Goal: Transaction & Acquisition: Purchase product/service

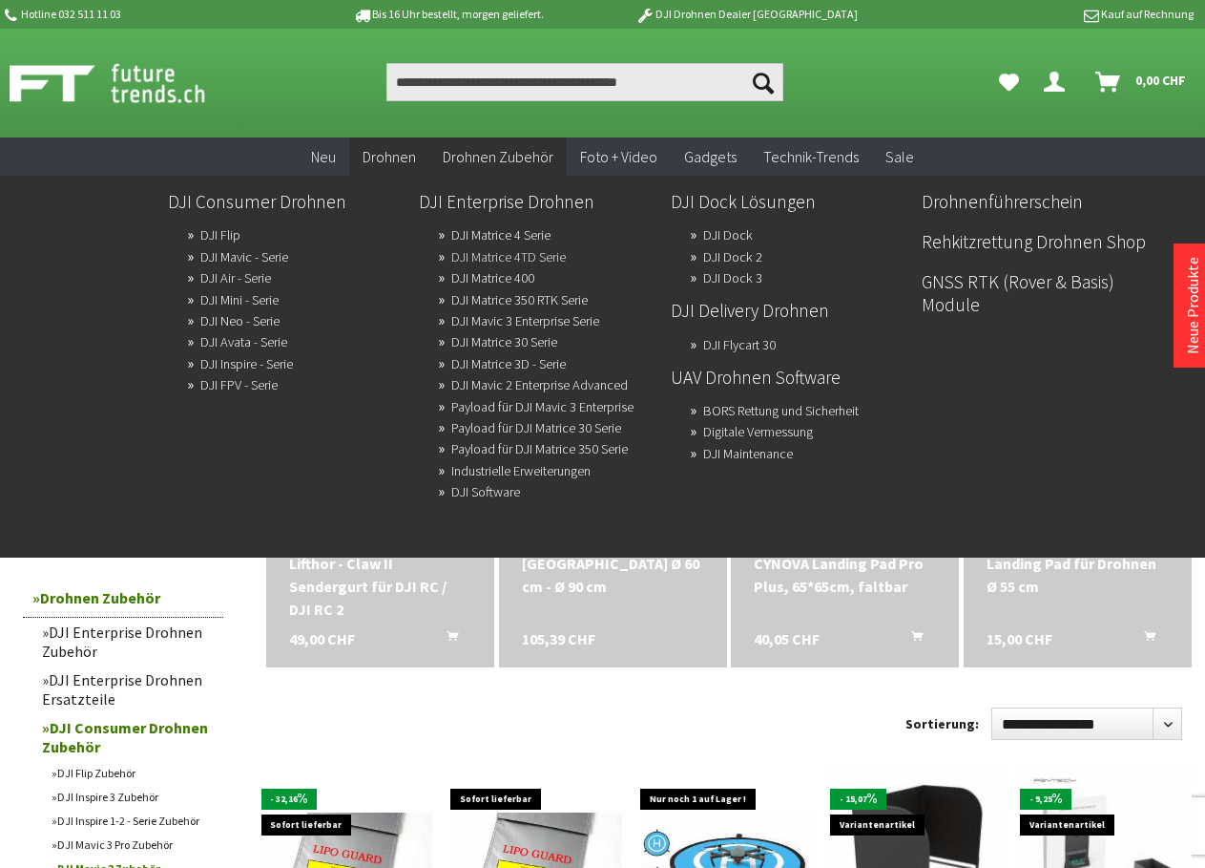
click at [478, 256] on link "DJI Matrice 4TD Serie" at bounding box center [508, 256] width 115 height 27
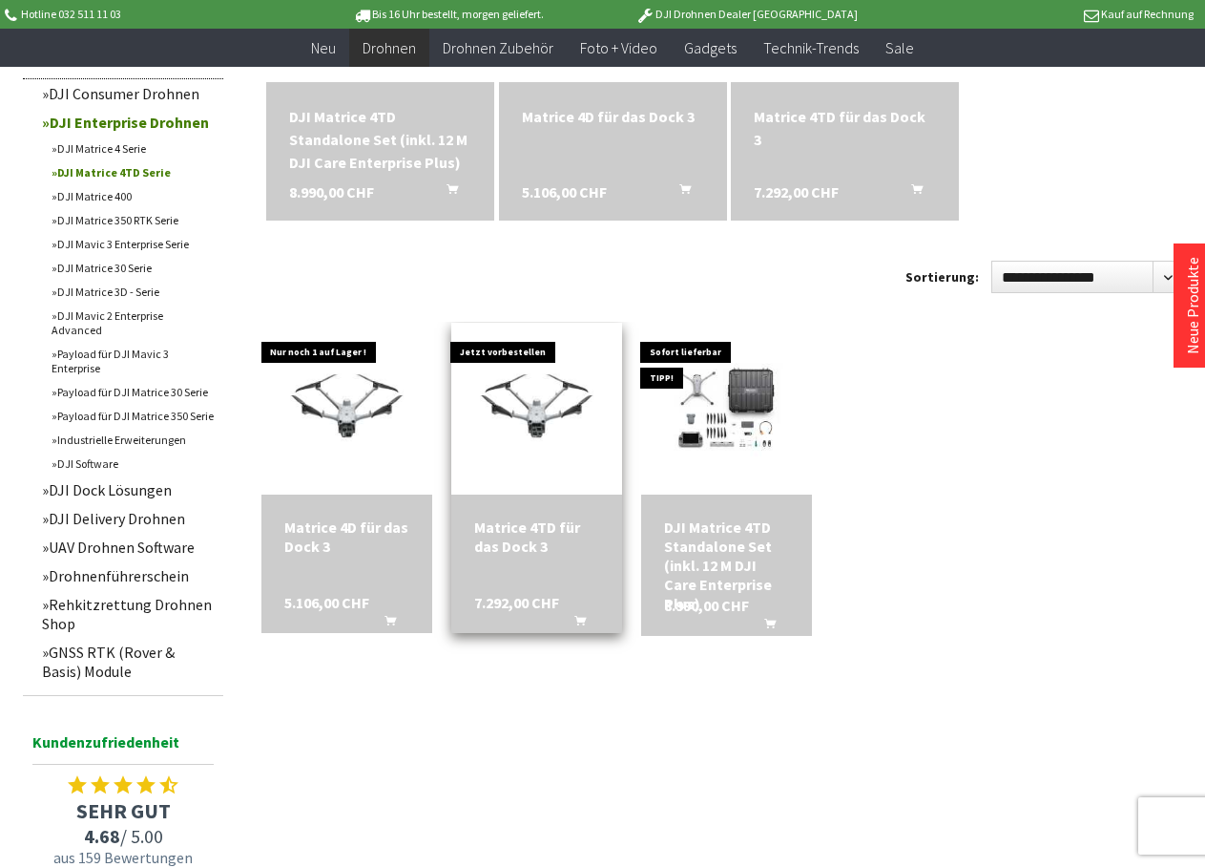
scroll to position [764, 0]
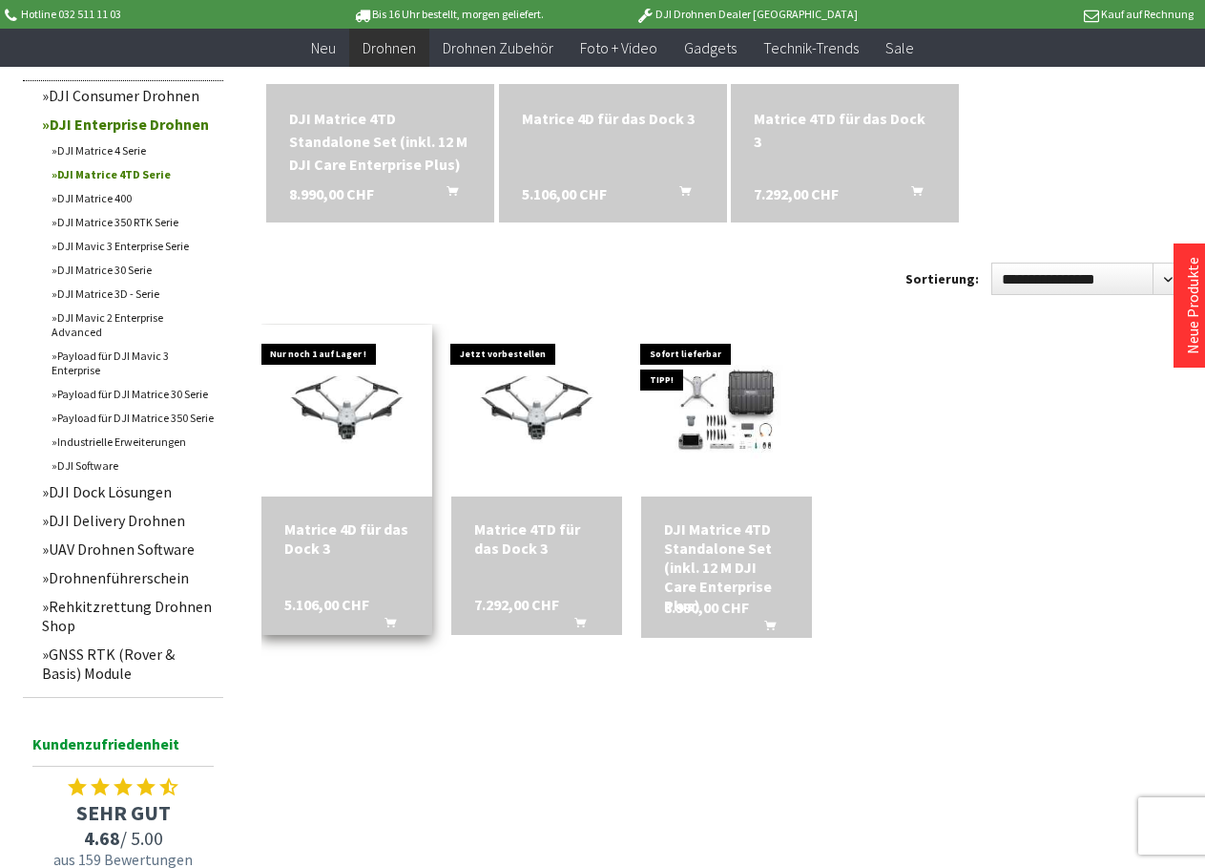
click at [349, 553] on div "Matrice 4D für das Dock 3" at bounding box center [346, 538] width 125 height 38
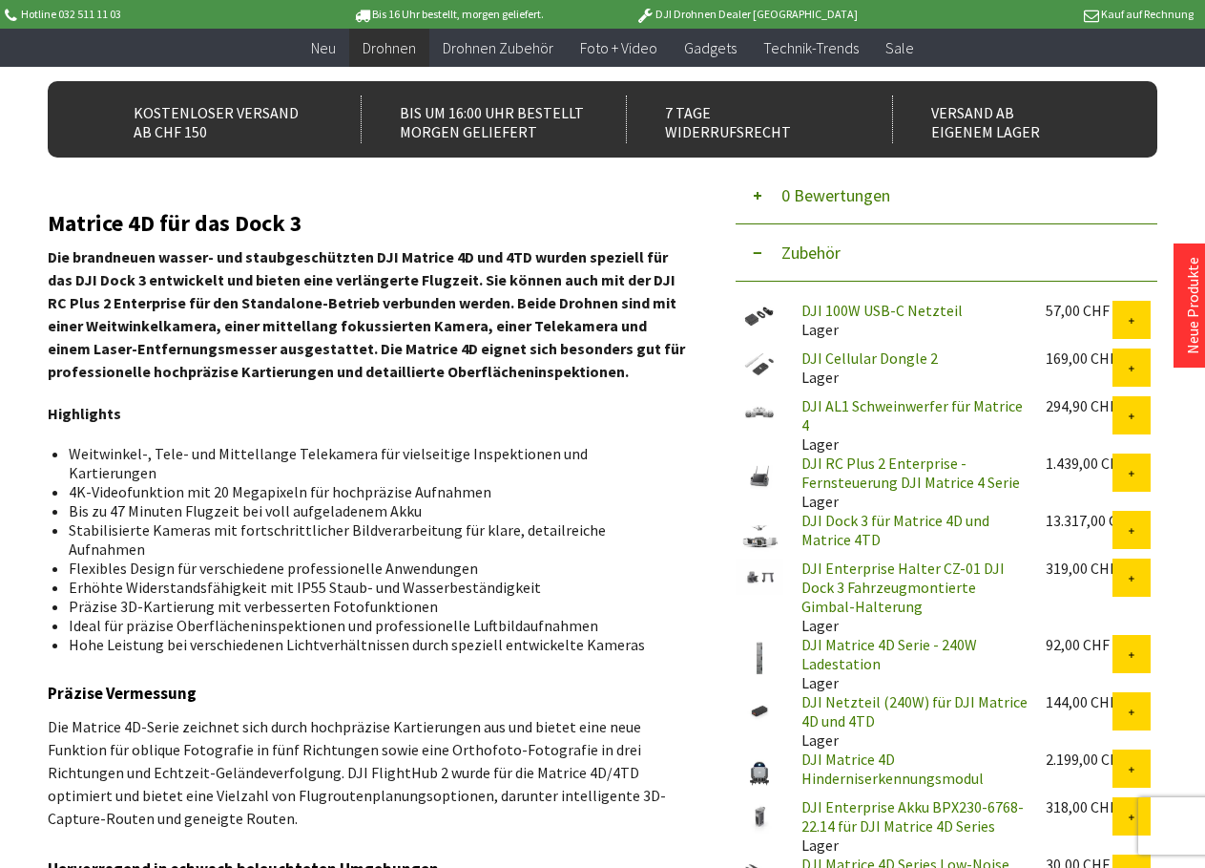
scroll to position [477, 0]
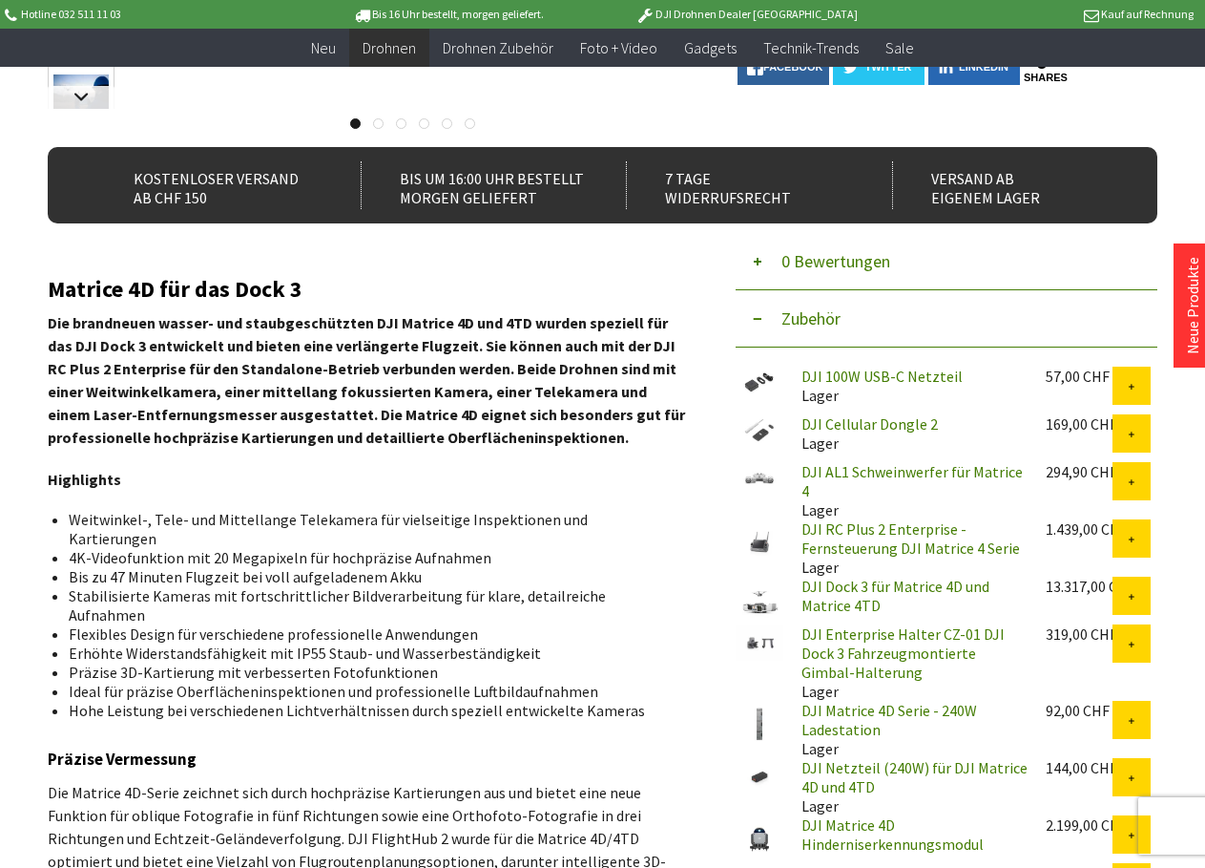
click at [832, 470] on link "DJI AL1 Schweinwerfer für Matrice 4" at bounding box center [912, 481] width 221 height 38
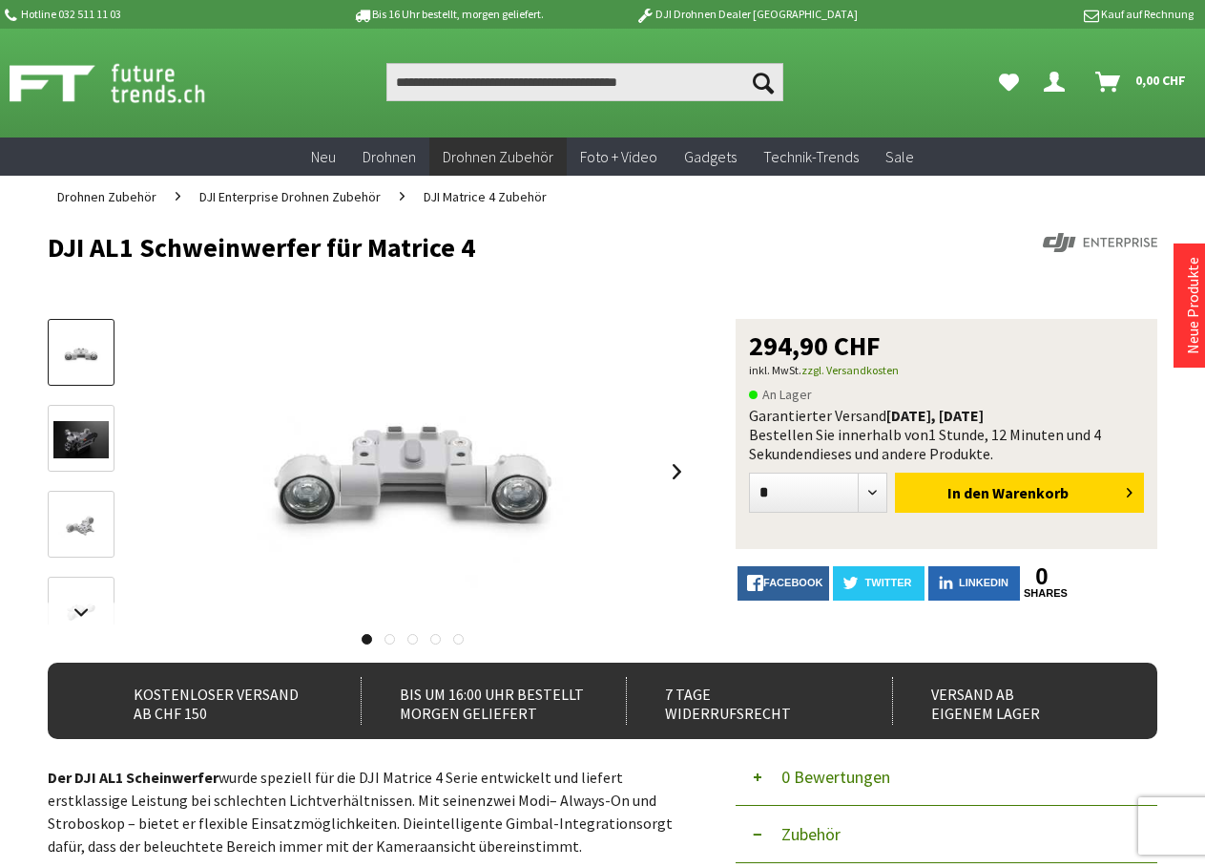
click at [867, 791] on button "0 Bewertungen" at bounding box center [947, 776] width 422 height 57
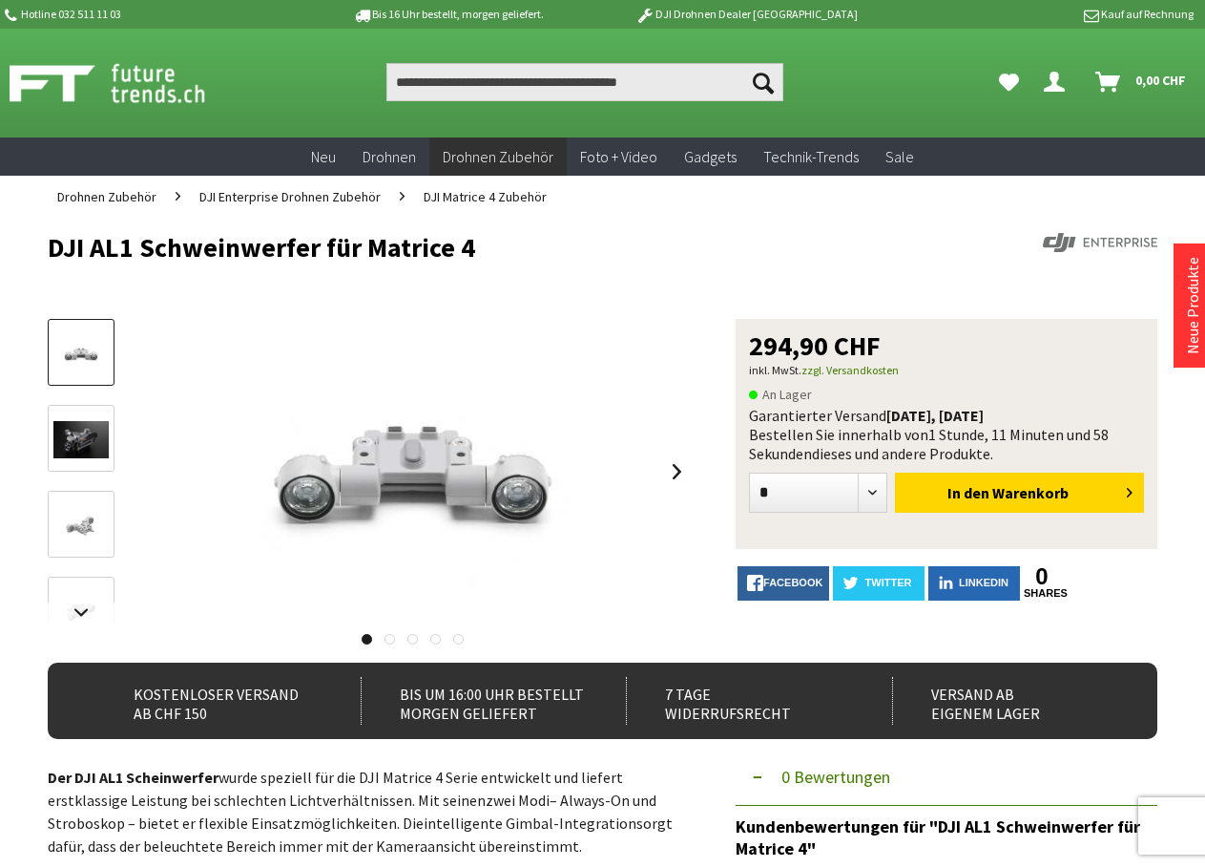
click at [792, 763] on button "0 Bewertungen" at bounding box center [947, 776] width 422 height 57
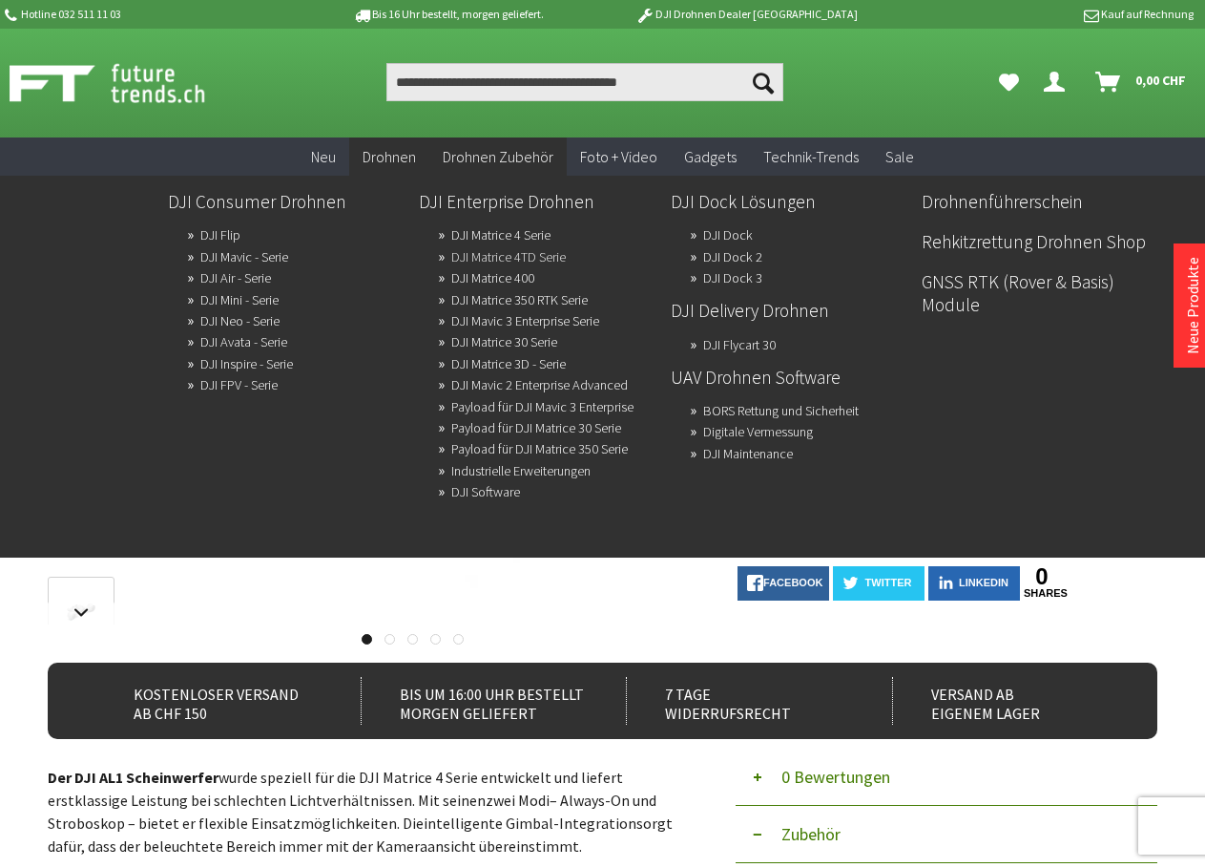
click at [472, 254] on link "DJI Matrice 4TD Serie" at bounding box center [508, 256] width 115 height 27
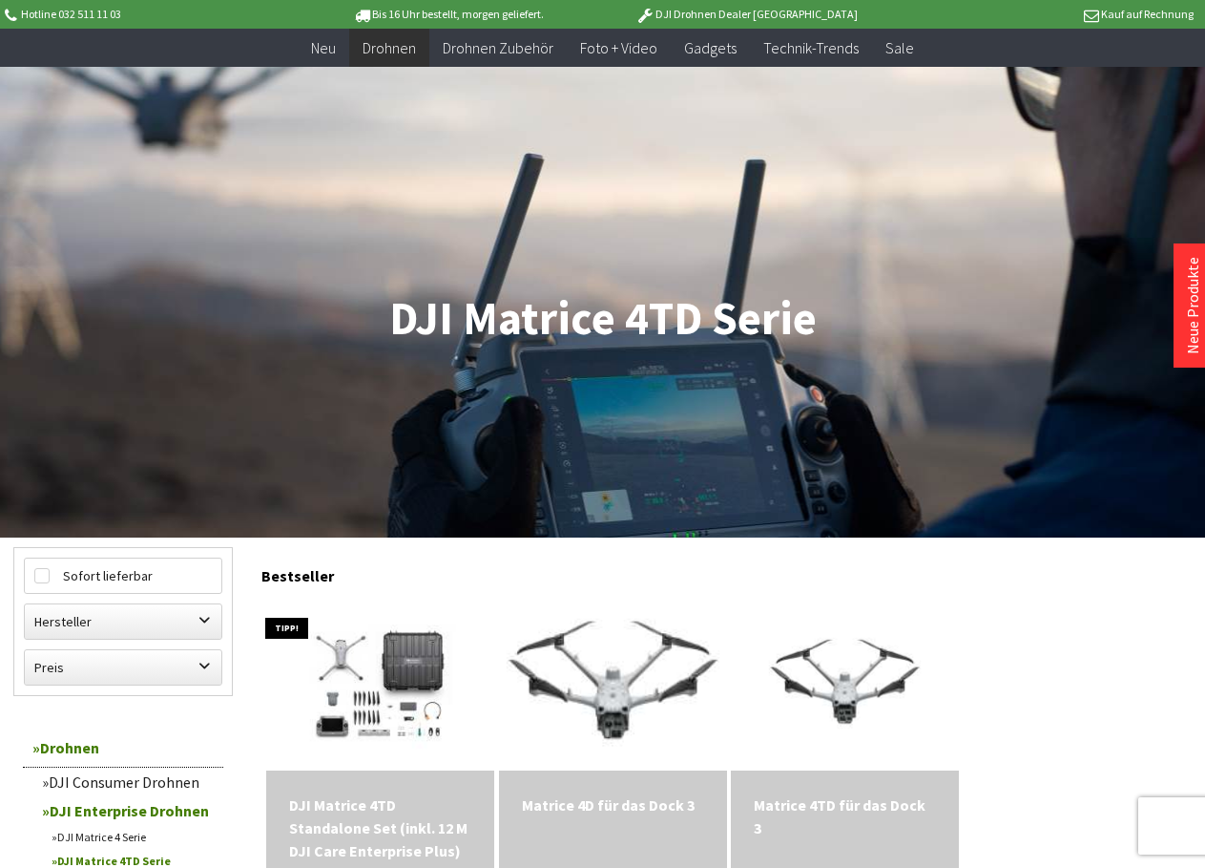
scroll to position [286, 0]
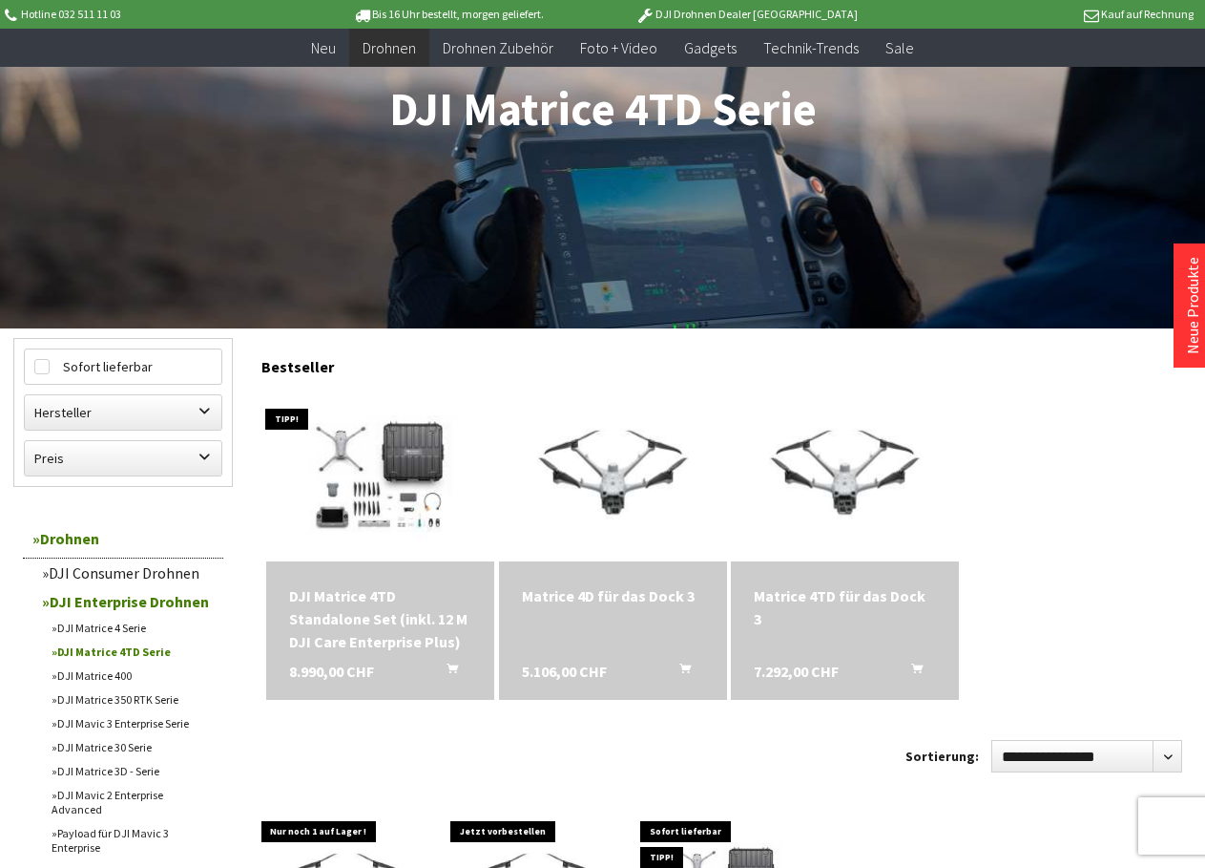
click at [799, 600] on div "Matrice 4TD für das Dock 3" at bounding box center [845, 607] width 182 height 46
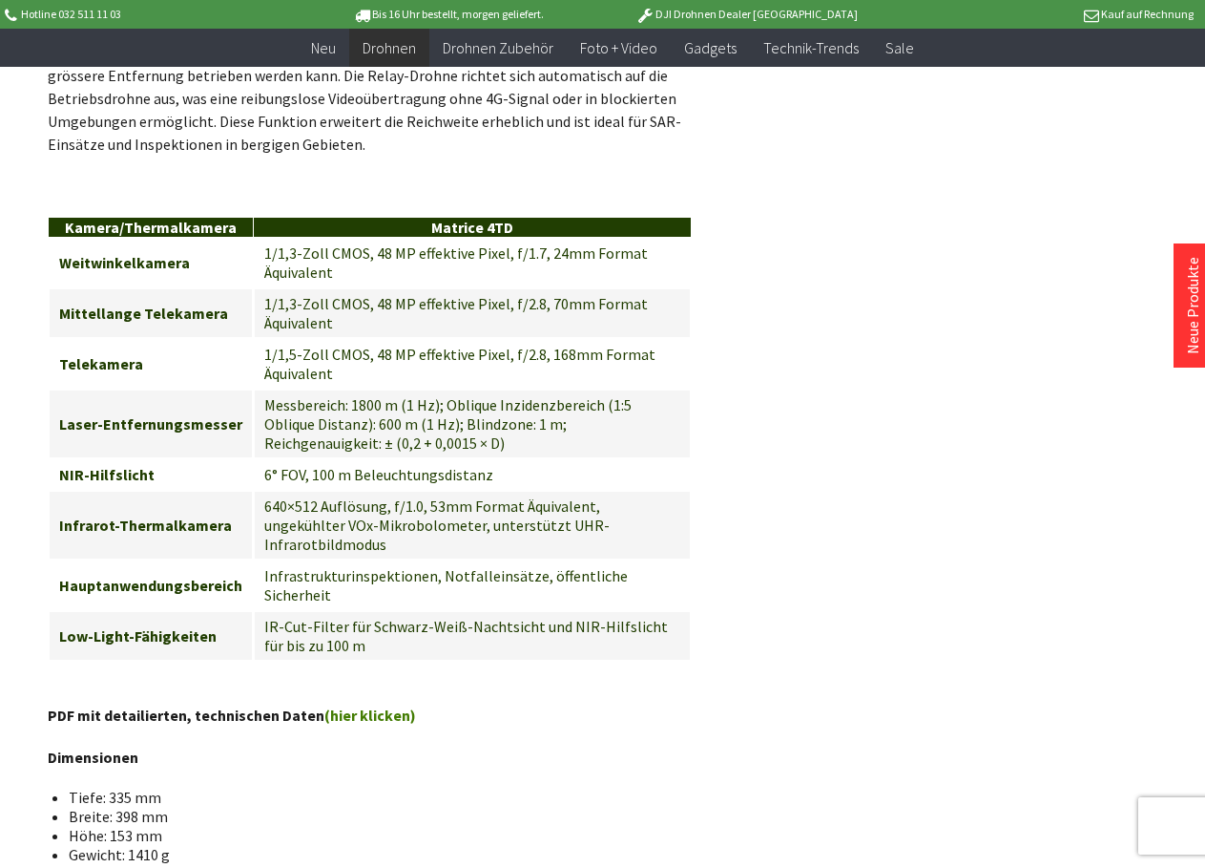
scroll to position [2386, 0]
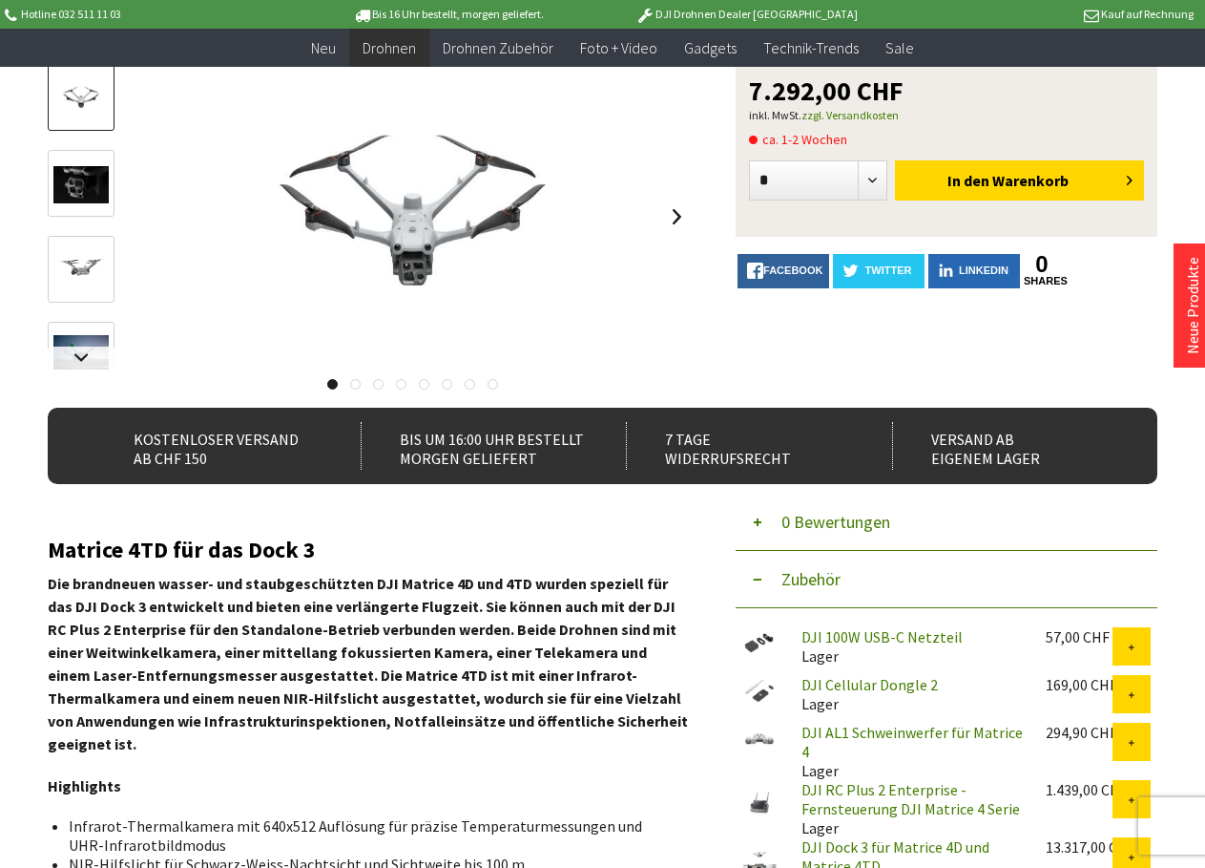
scroll to position [191, 0]
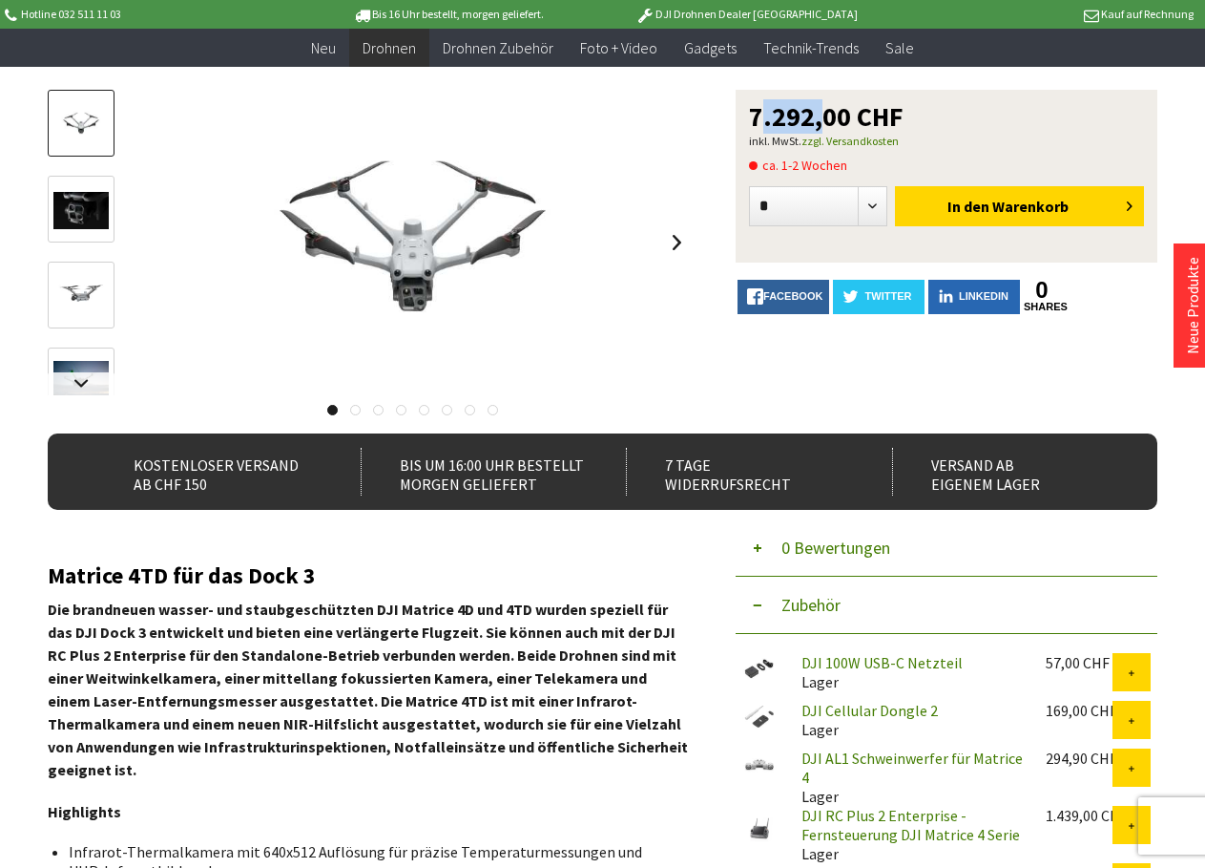
drag, startPoint x: 750, startPoint y: 111, endPoint x: 808, endPoint y: 105, distance: 58.5
click at [808, 105] on span "7.292,00 CHF" at bounding box center [826, 116] width 155 height 27
copy span "7.292"
click at [974, 697] on div "DJI 100W USB-C Netzteil Lager 57,00 CHF" at bounding box center [947, 677] width 422 height 48
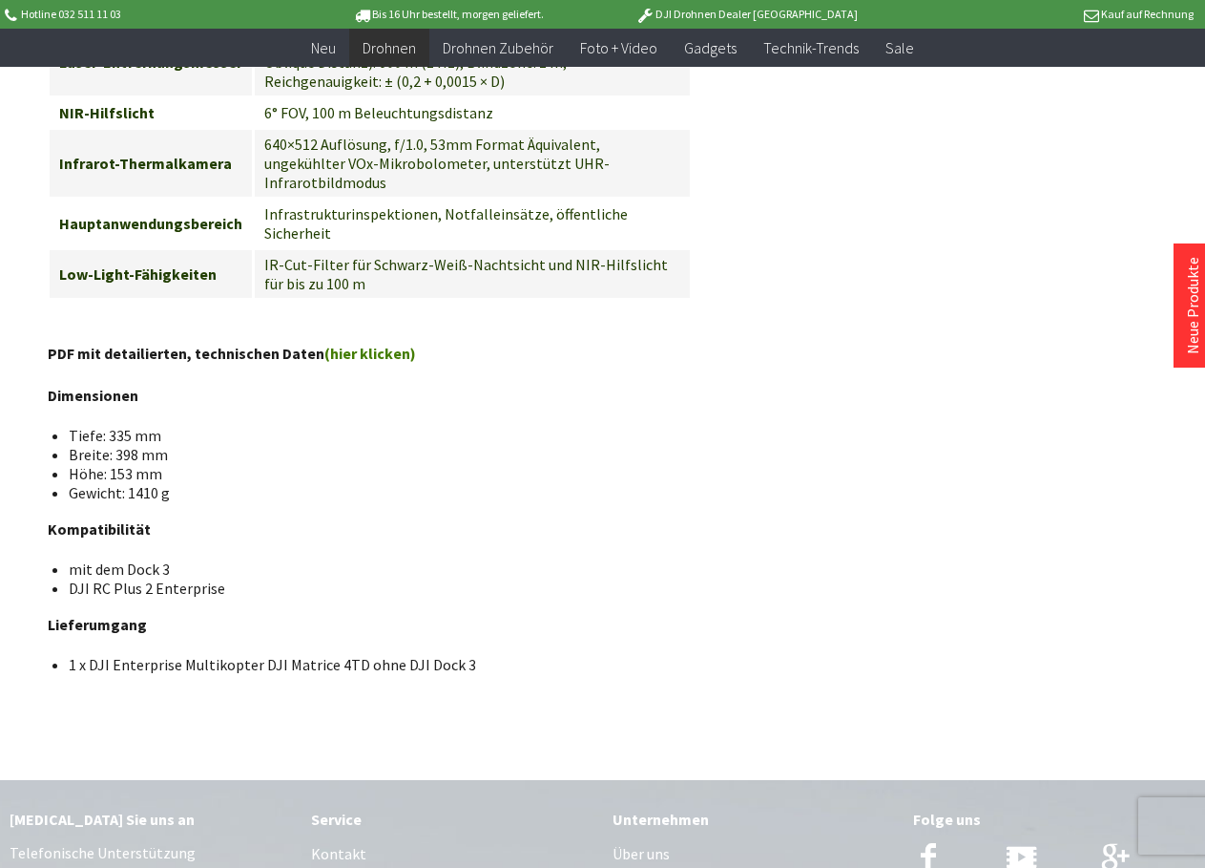
scroll to position [2768, 0]
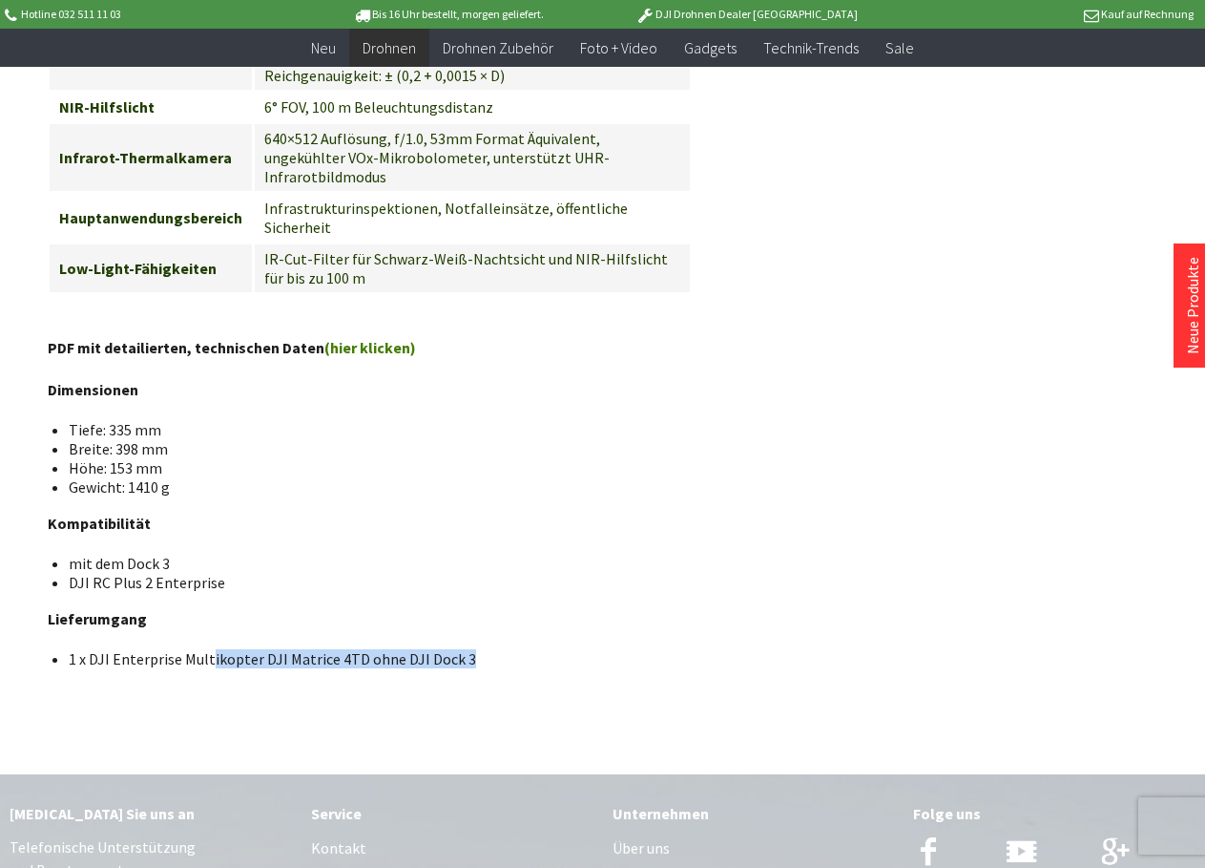
drag, startPoint x: 225, startPoint y: 576, endPoint x: 480, endPoint y: 577, distance: 254.8
click at [480, 649] on li "1 x DJI Enterprise Multikopter DJI Matrice 4TD ohne DJI Dock 3" at bounding box center [373, 658] width 608 height 19
click at [482, 649] on li "1 x DJI Enterprise Multikopter DJI Matrice 4TD ohne DJI Dock 3" at bounding box center [373, 658] width 608 height 19
drag, startPoint x: 315, startPoint y: 571, endPoint x: 523, endPoint y: 576, distance: 208.1
click at [523, 649] on li "1 x DJI Enterprise Multikopter DJI Matrice 4TD ohne DJI Dock 3" at bounding box center [373, 658] width 608 height 19
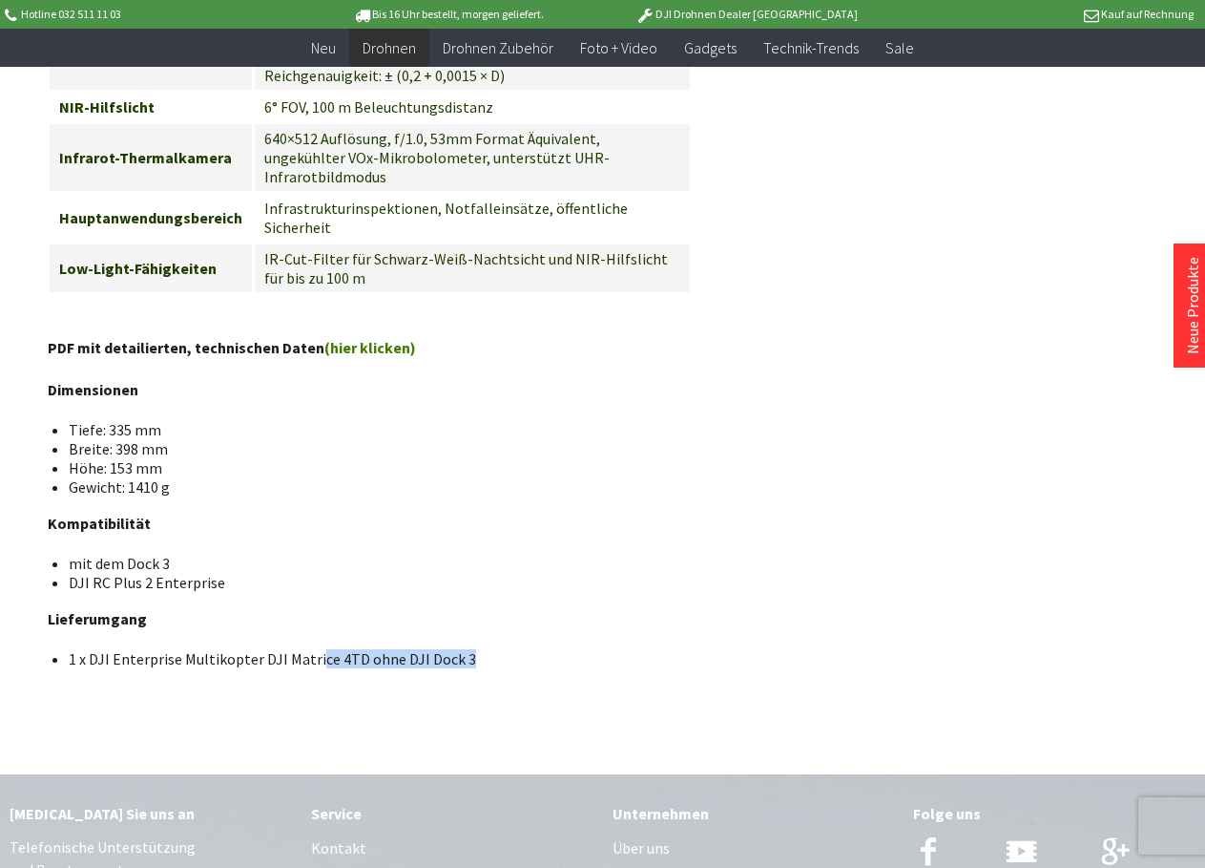
drag, startPoint x: 523, startPoint y: 576, endPoint x: 496, endPoint y: 583, distance: 27.8
click at [496, 649] on li "1 x DJI Enterprise Multikopter DJI Matrice 4TD ohne DJI Dock 3" at bounding box center [373, 658] width 608 height 19
drag, startPoint x: 103, startPoint y: 503, endPoint x: 193, endPoint y: 503, distance: 89.7
click at [193, 573] on span "DJI RC Plus 2 Enterprise" at bounding box center [147, 582] width 157 height 19
drag, startPoint x: 193, startPoint y: 503, endPoint x: 114, endPoint y: 487, distance: 80.9
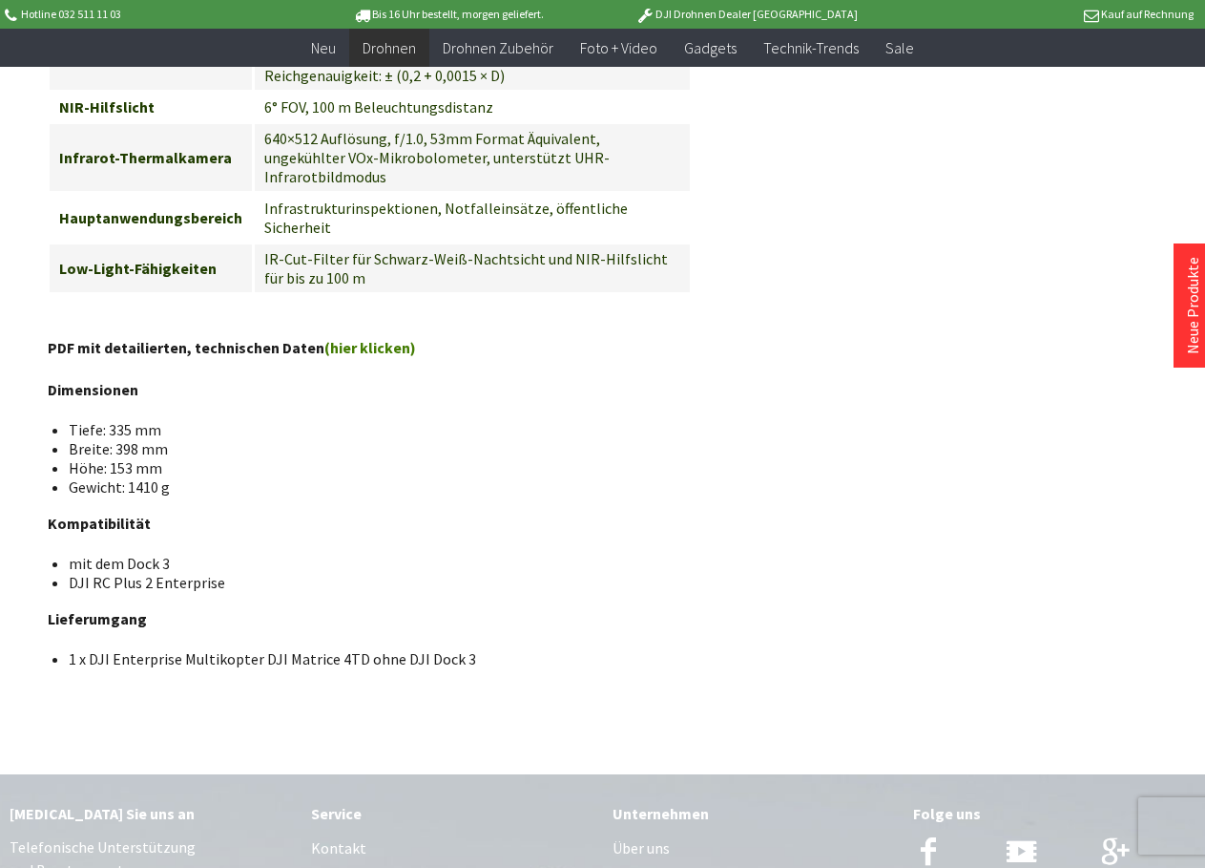
click at [114, 554] on li "mit dem Dock 3" at bounding box center [373, 563] width 608 height 19
drag, startPoint x: 98, startPoint y: 481, endPoint x: 170, endPoint y: 478, distance: 71.6
click at [170, 554] on li "mit dem Dock 3" at bounding box center [373, 563] width 608 height 19
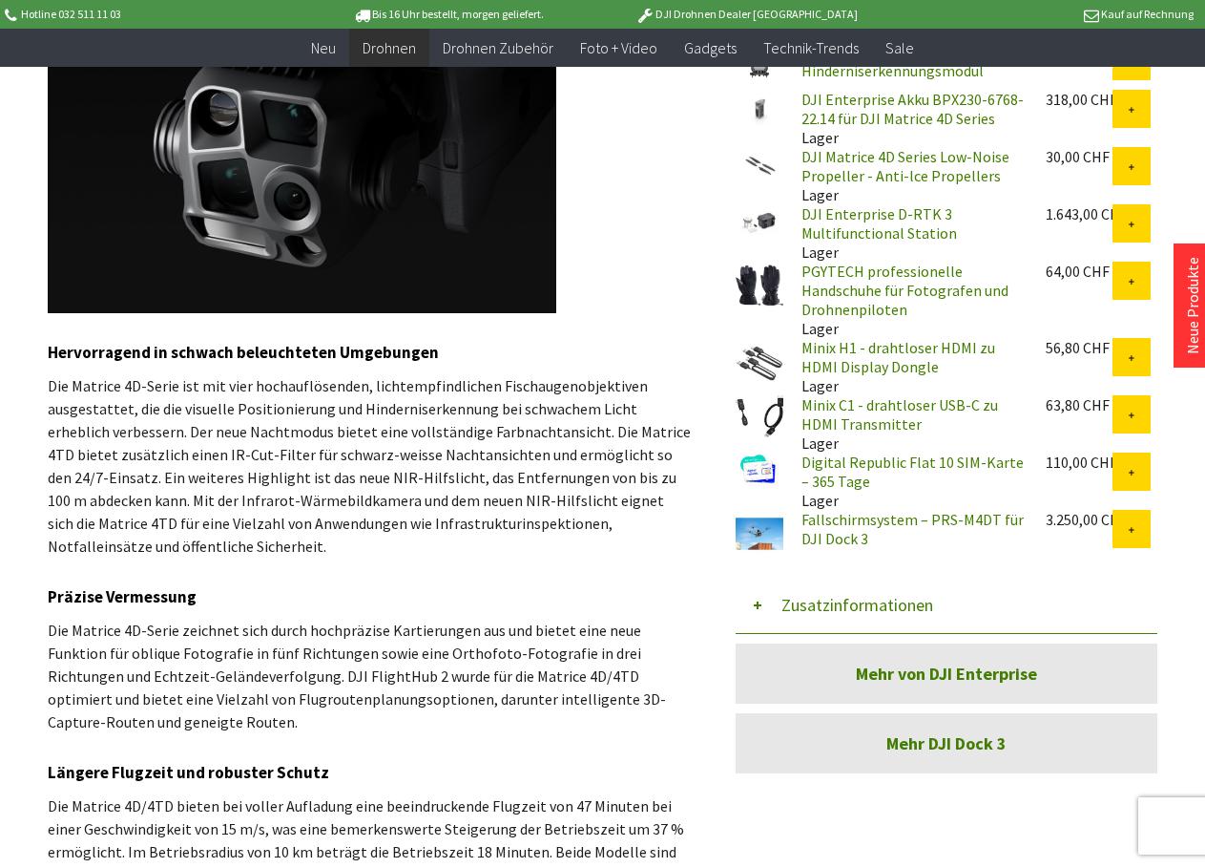
scroll to position [678, 0]
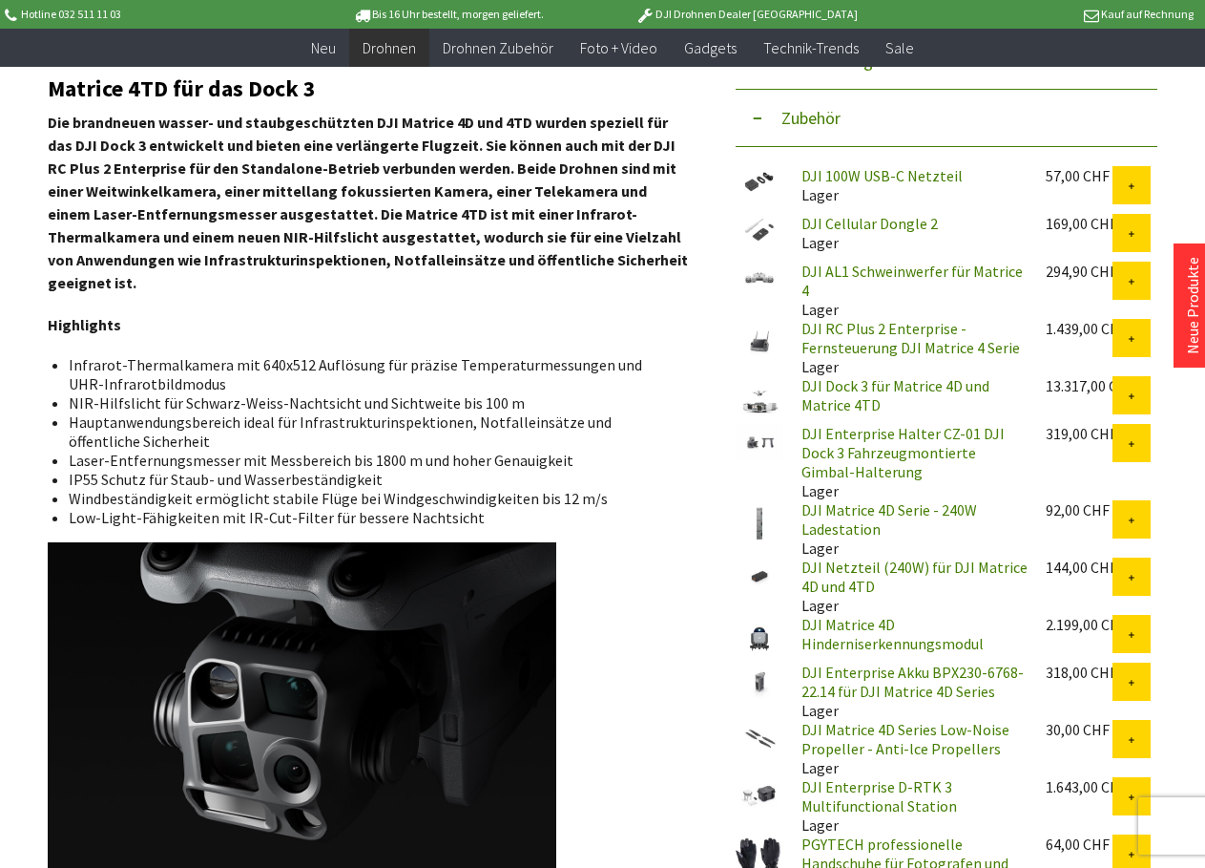
click at [848, 433] on link "DJI Enterprise Halter CZ-01 DJI Dock 3 Fahrzeugmontierte Gimbal-Halterung" at bounding box center [903, 452] width 203 height 57
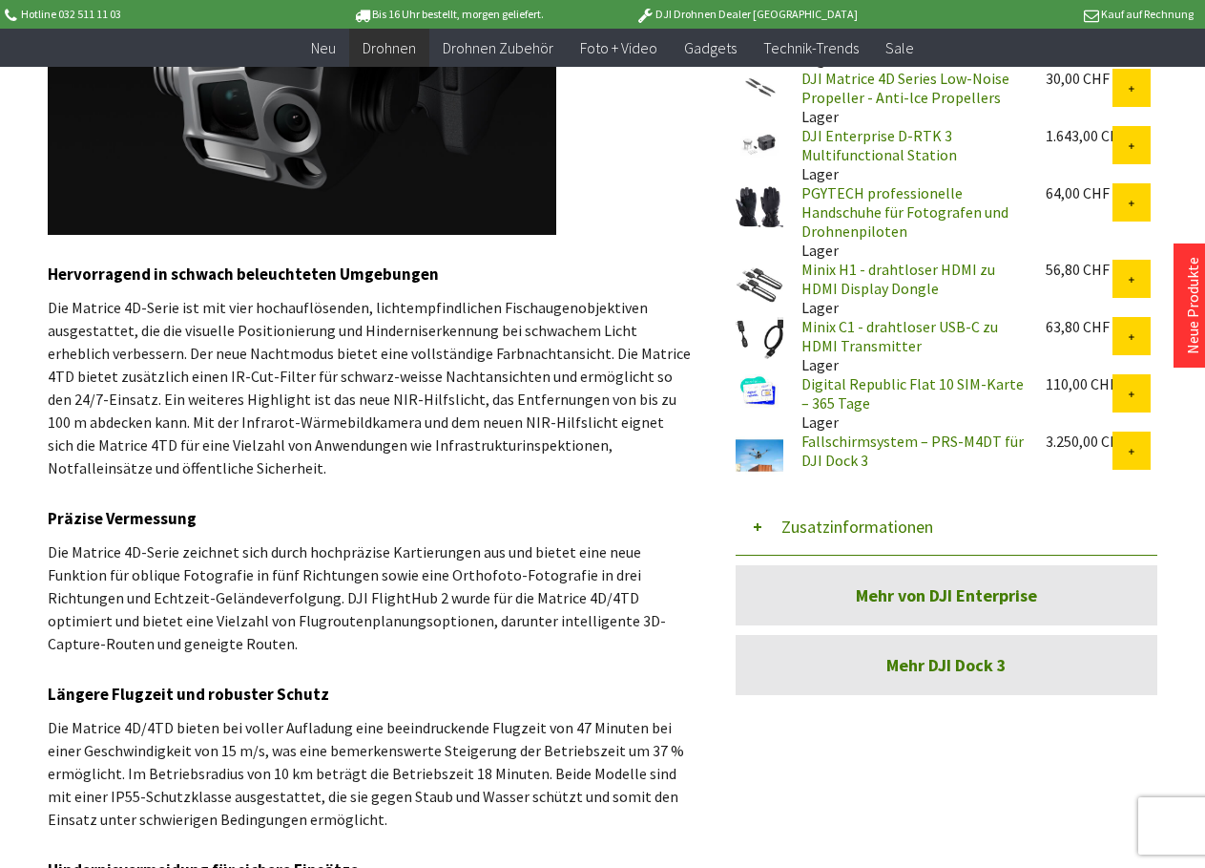
scroll to position [1346, 0]
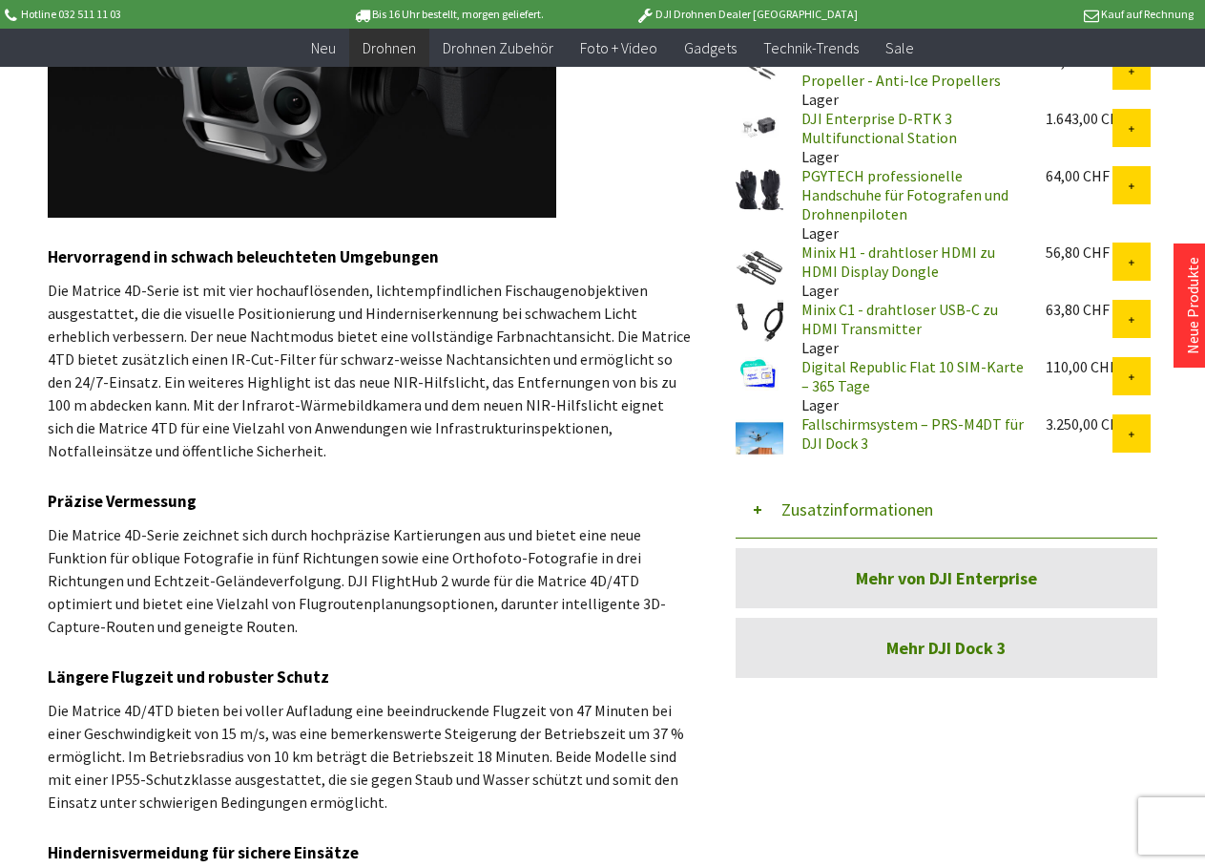
click at [785, 500] on button "Zusatzinformationen" at bounding box center [947, 509] width 422 height 57
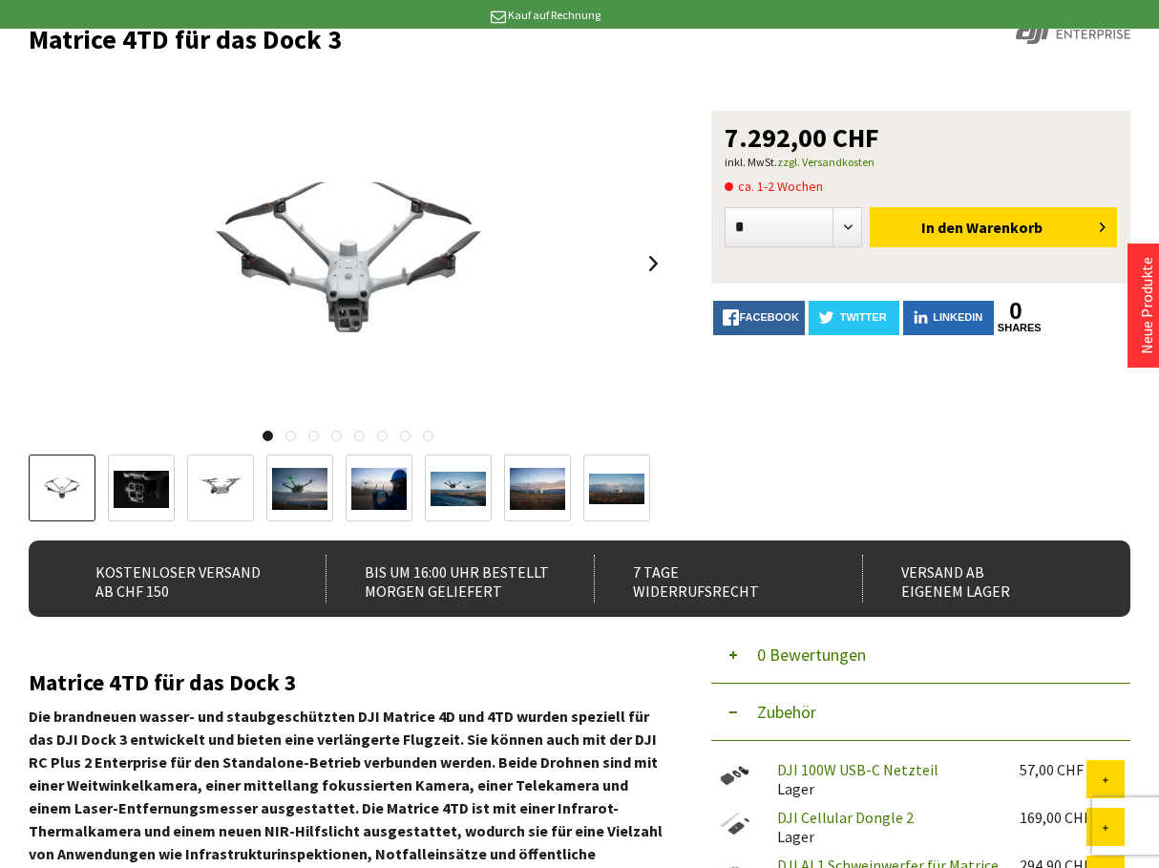
scroll to position [0, 0]
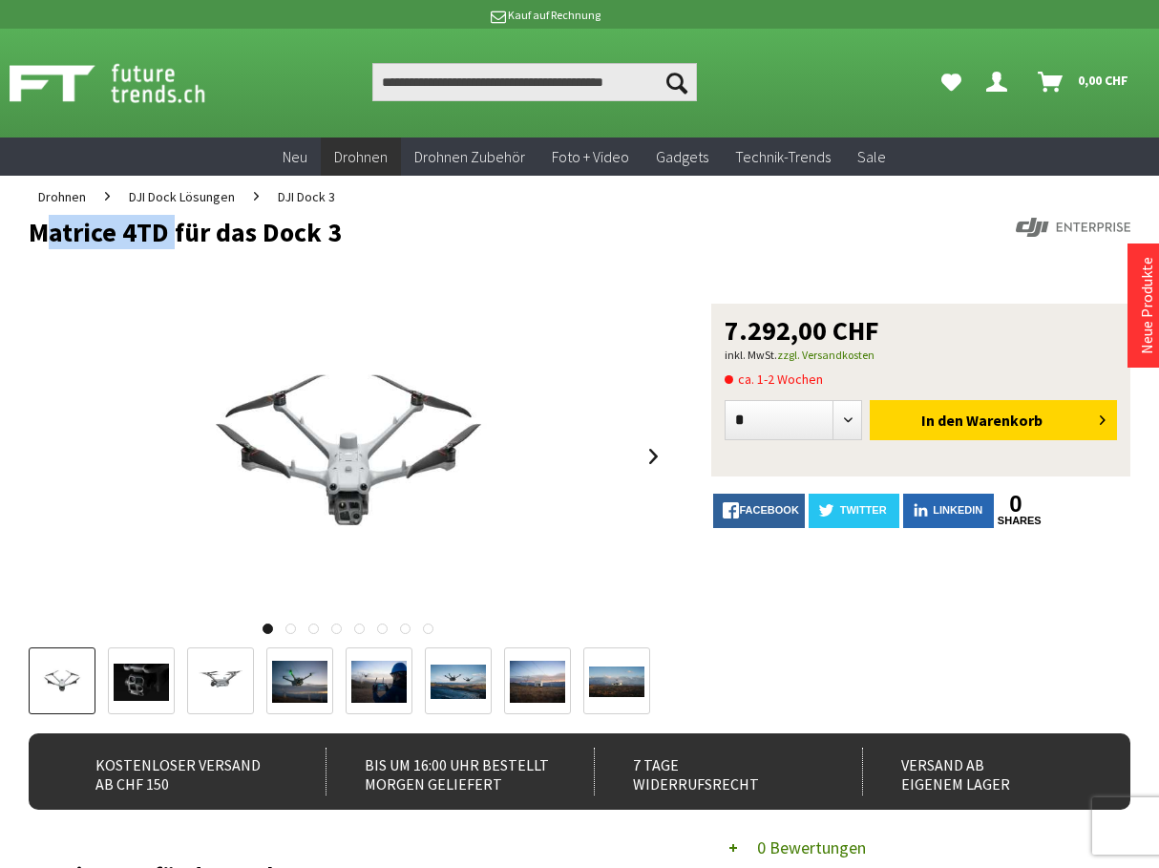
drag, startPoint x: 169, startPoint y: 229, endPoint x: 21, endPoint y: 226, distance: 148.0
copy h1 "Matrice 4TD"
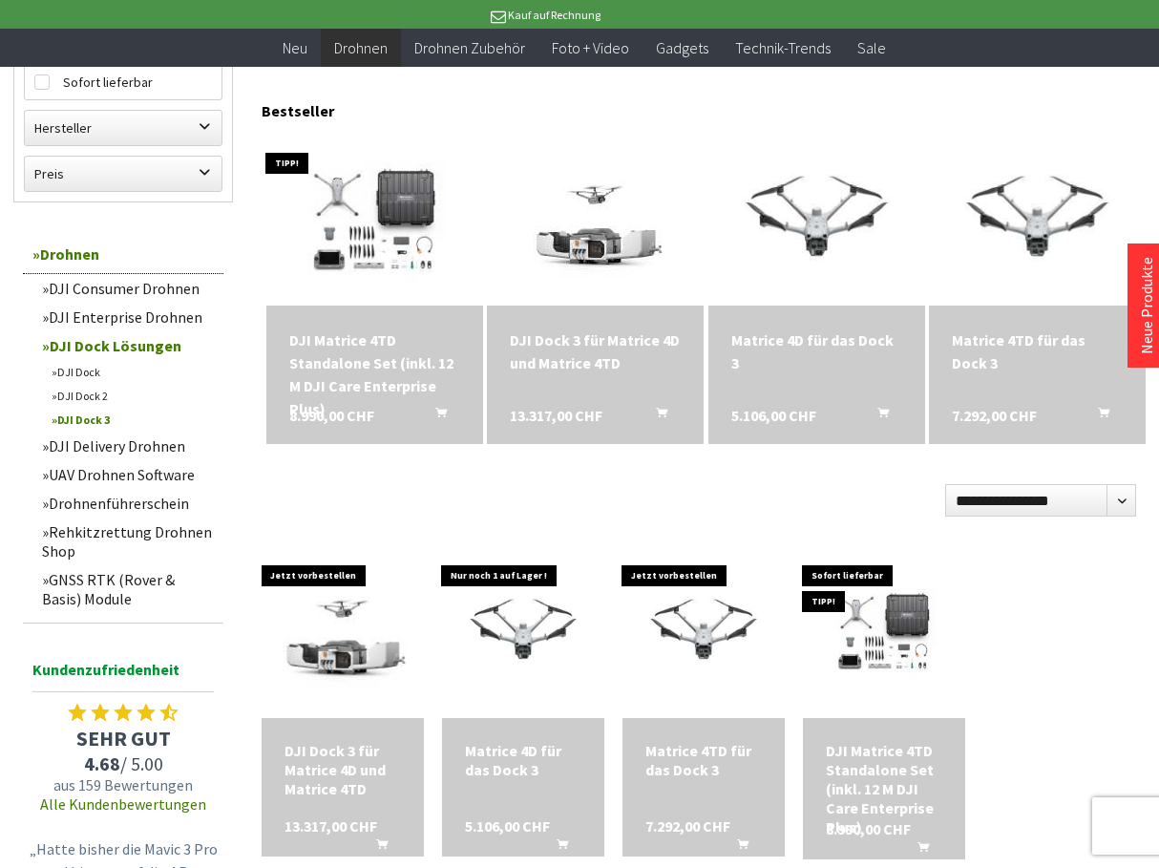
scroll to position [477, 0]
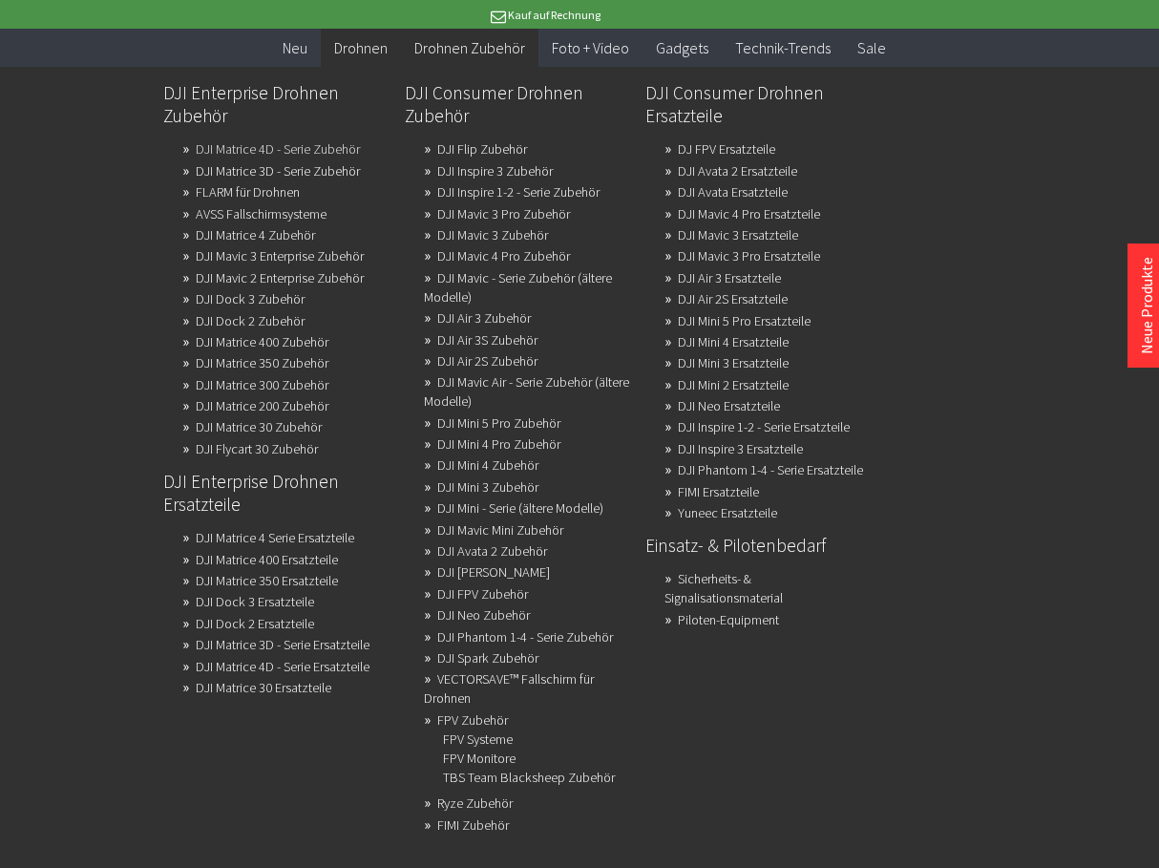
click at [241, 151] on link "DJI Matrice 4D - Serie Zubehör" at bounding box center [278, 149] width 164 height 27
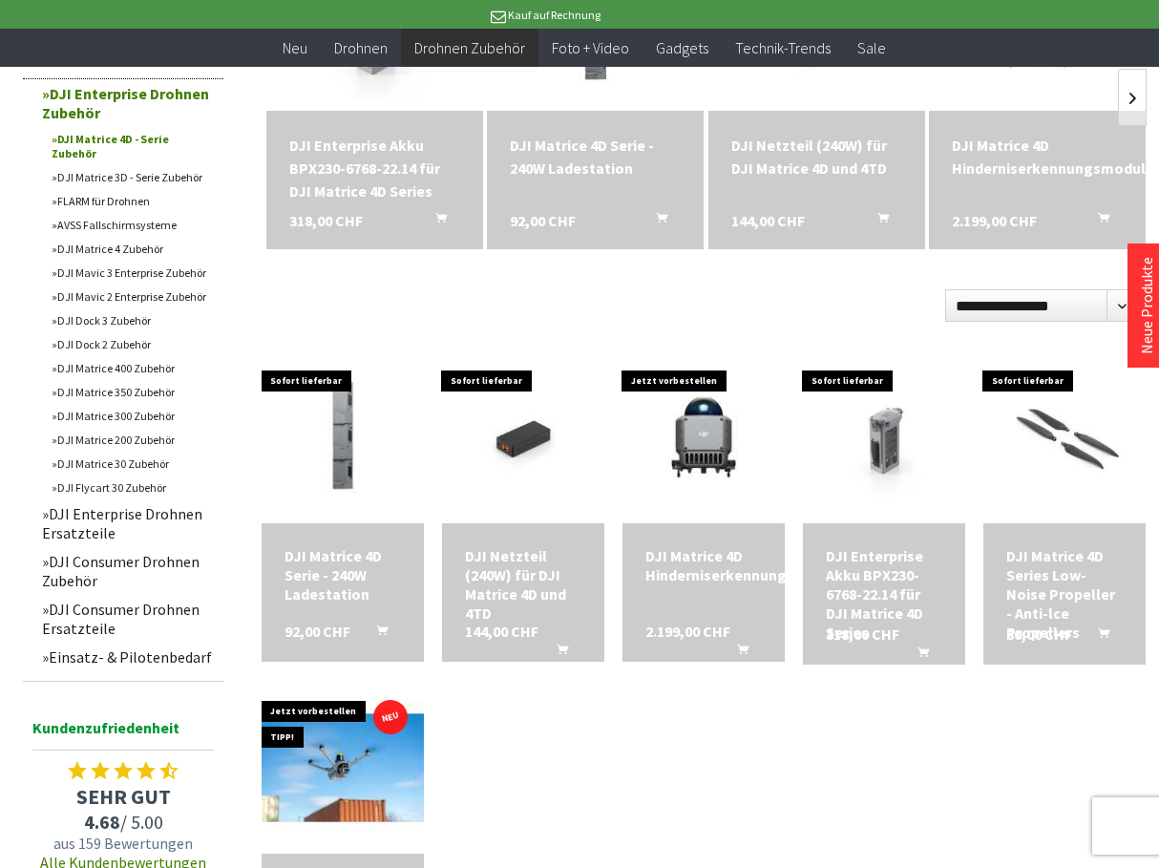
scroll to position [95, 0]
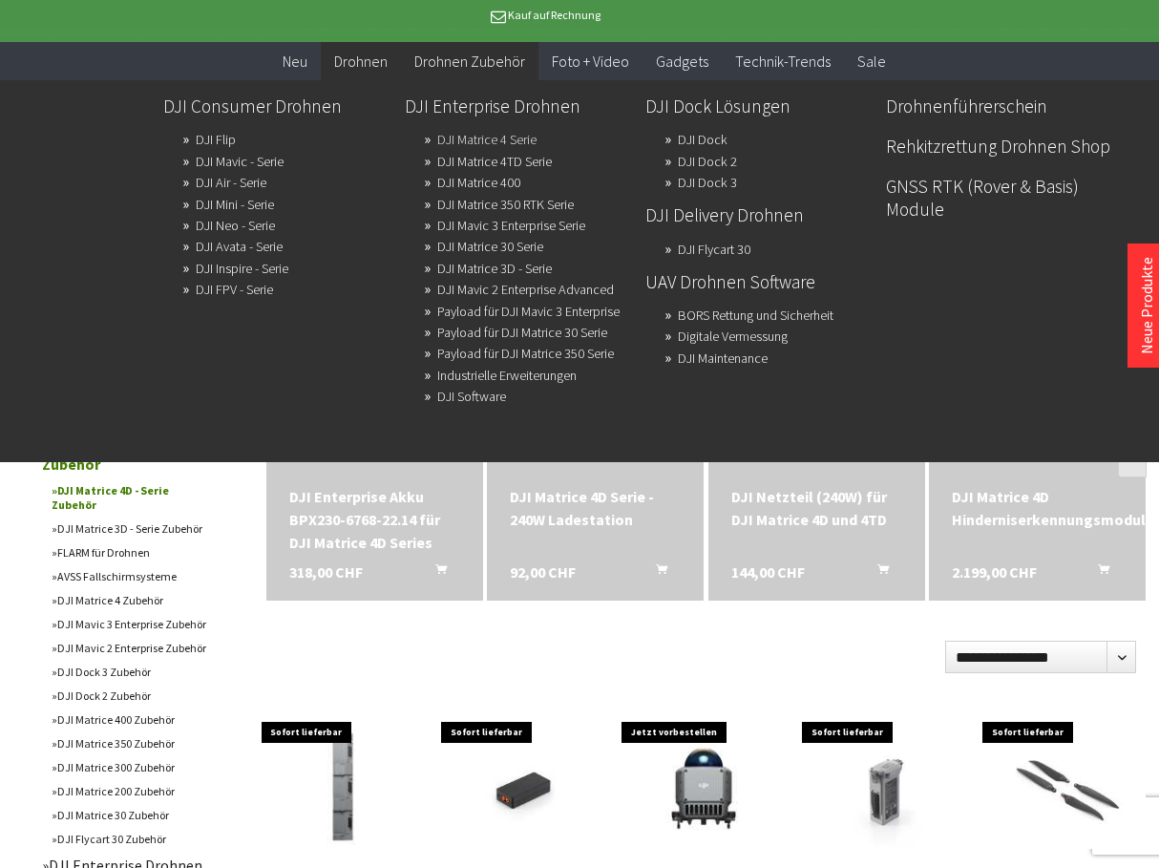
click at [484, 139] on link "DJI Matrice 4 Serie" at bounding box center [486, 139] width 99 height 27
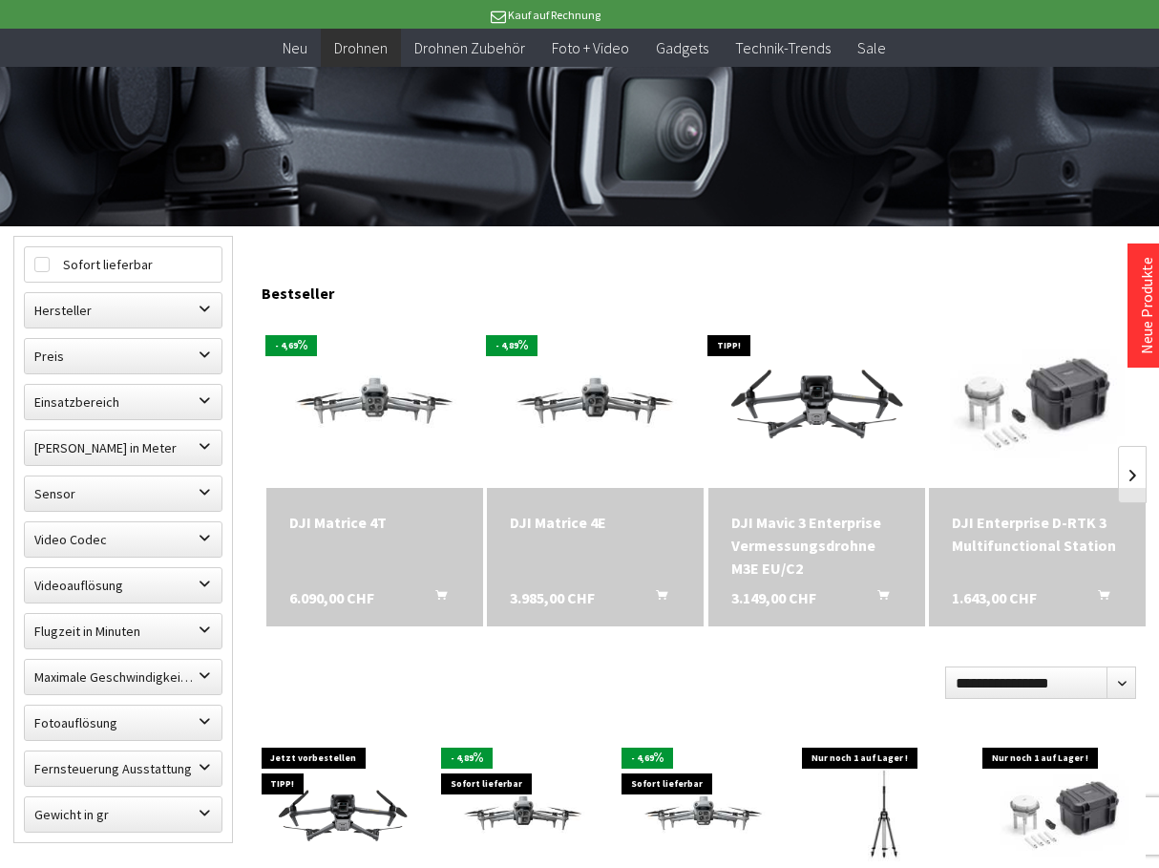
scroll to position [668, 0]
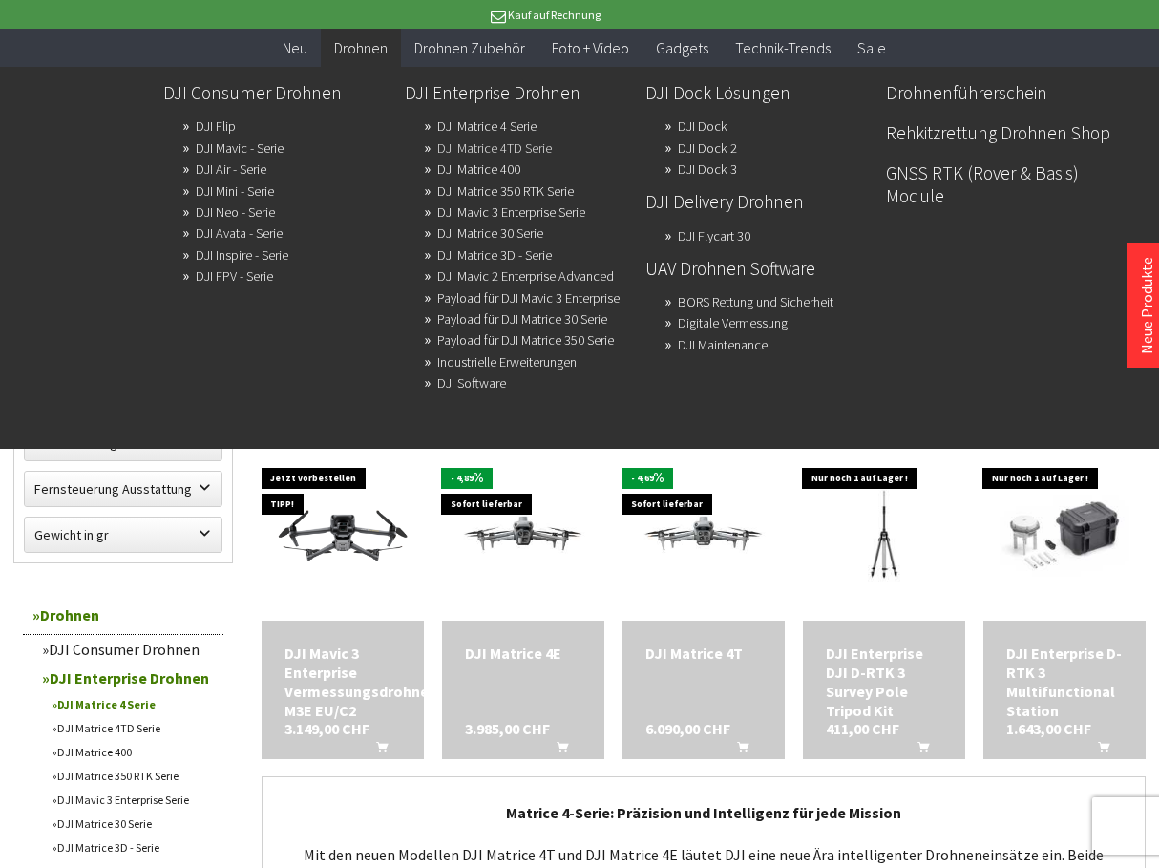
click at [458, 149] on link "DJI Matrice 4TD Serie" at bounding box center [494, 148] width 115 height 27
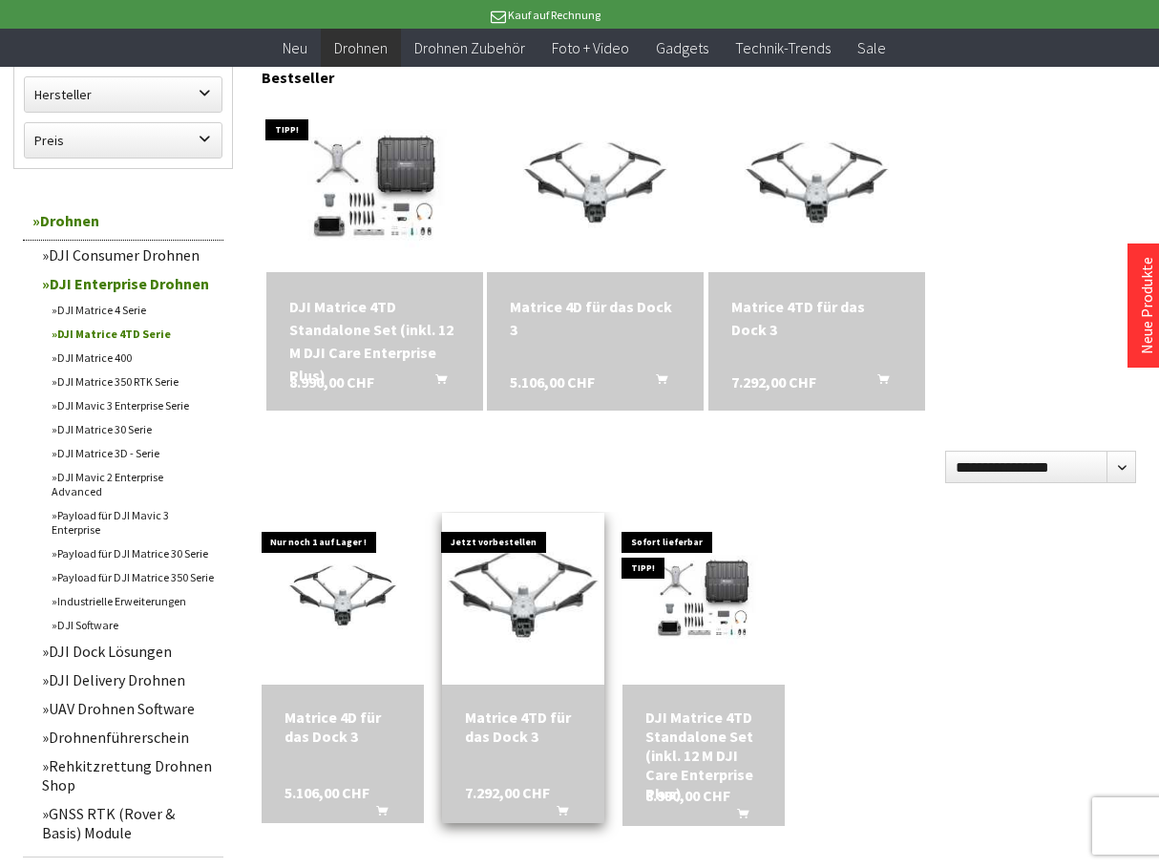
scroll to position [668, 0]
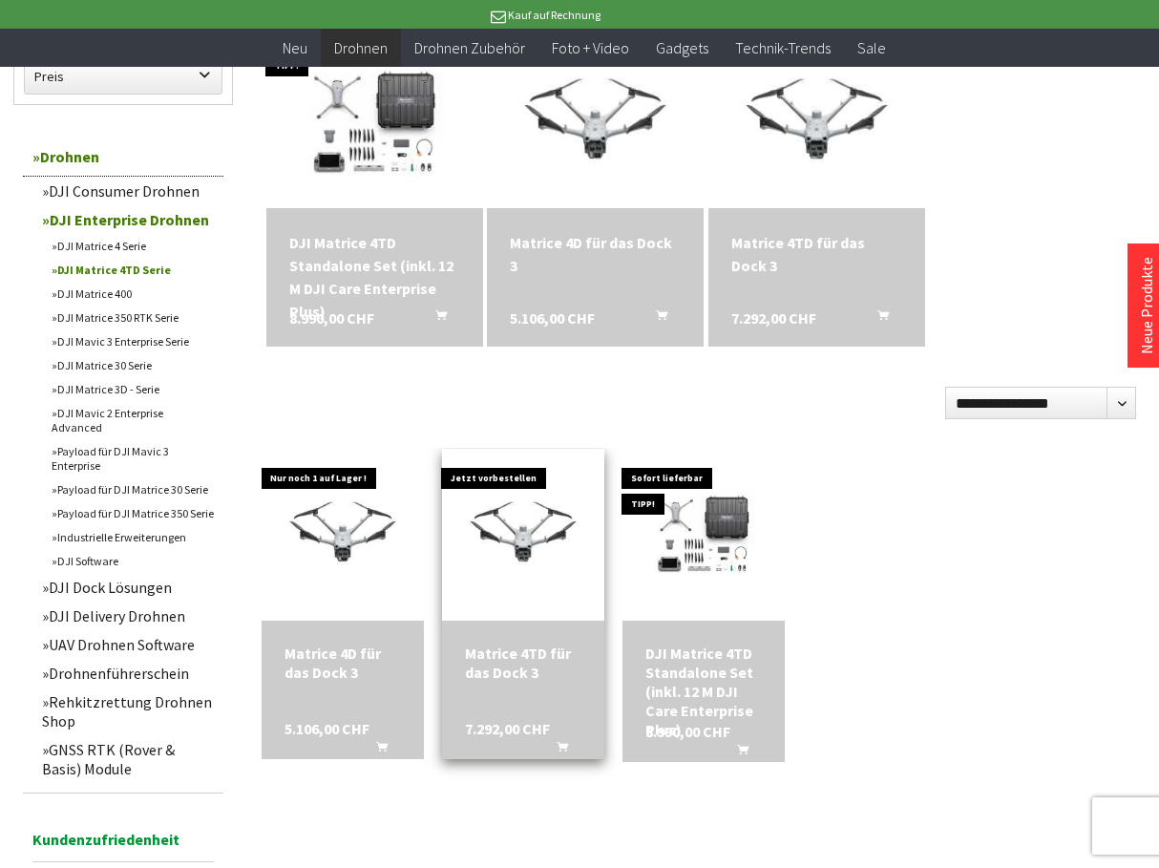
click at [528, 692] on div "Matrice 4TD für das Dock 3 7.292,00 CHF In den Warenkorb" at bounding box center [523, 689] width 162 height 138
click at [502, 662] on div "Matrice 4TD für das Dock 3" at bounding box center [523, 662] width 116 height 38
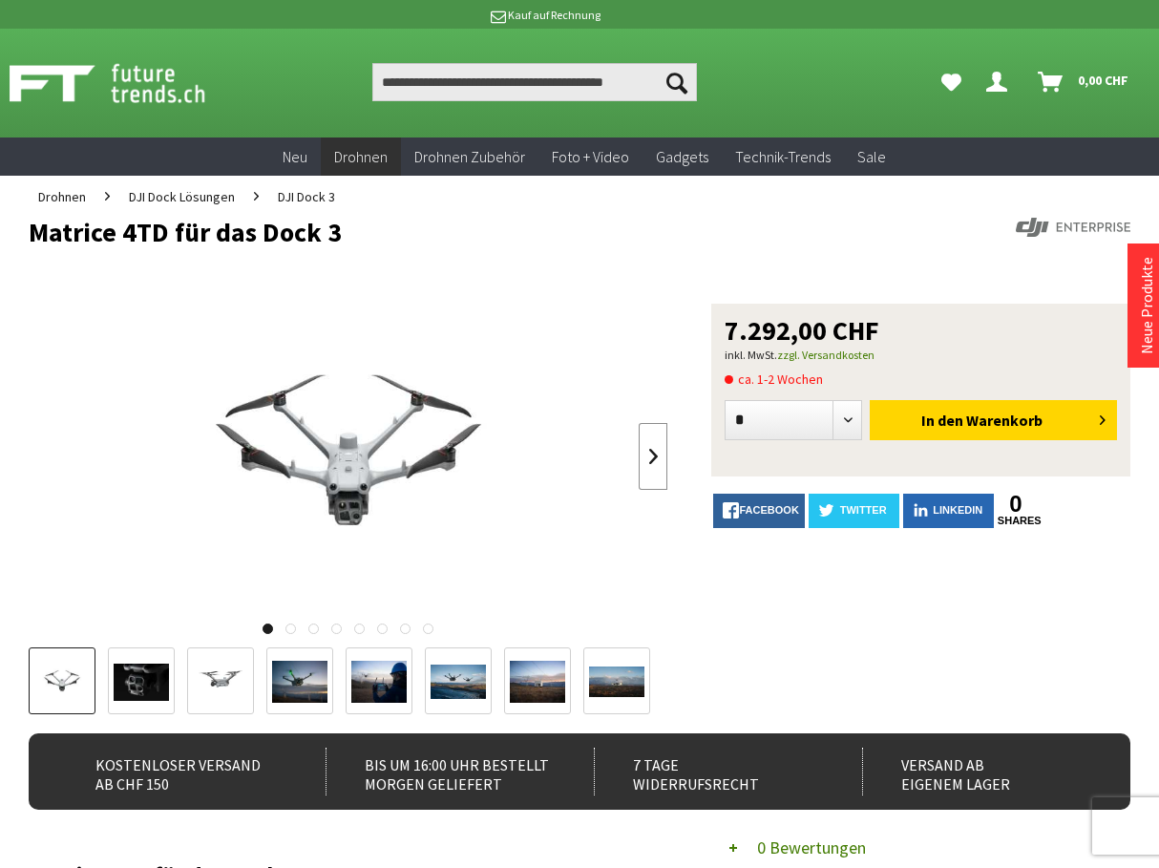
click at [644, 447] on link at bounding box center [653, 456] width 29 height 67
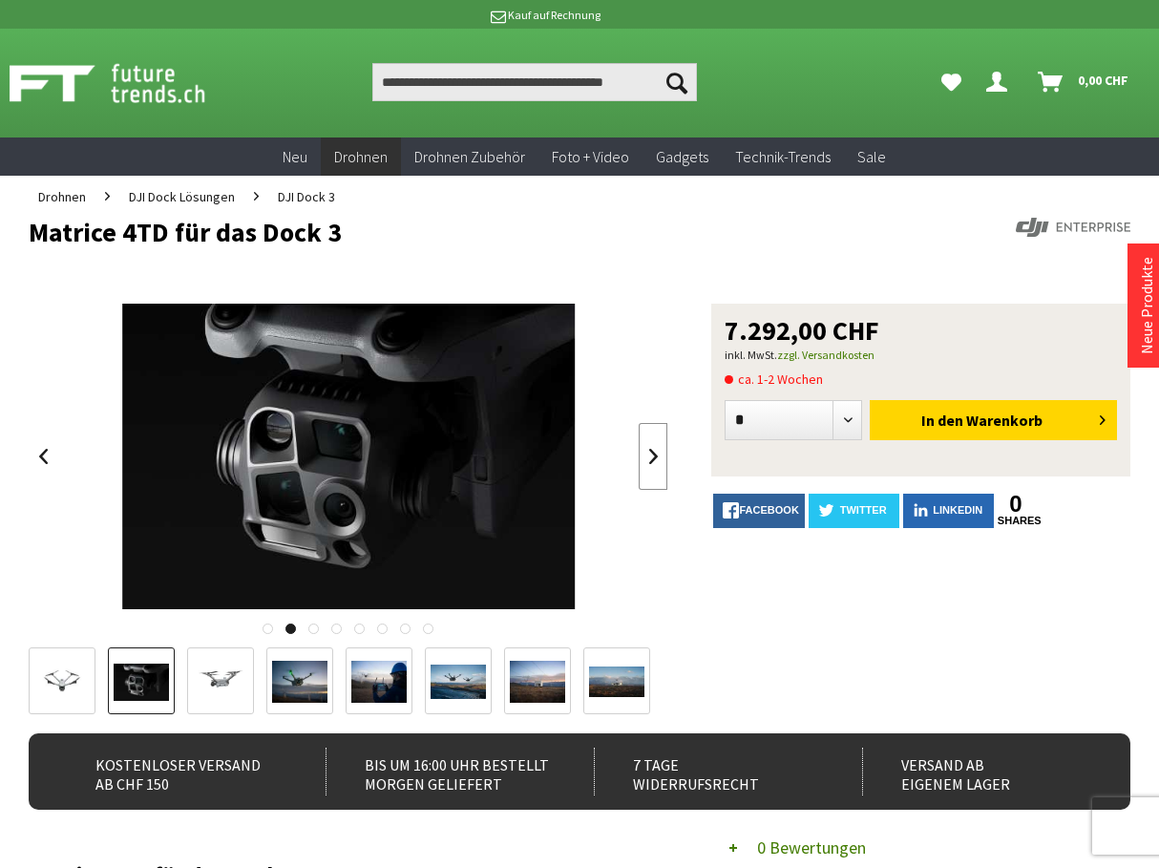
click at [650, 456] on link at bounding box center [653, 456] width 29 height 67
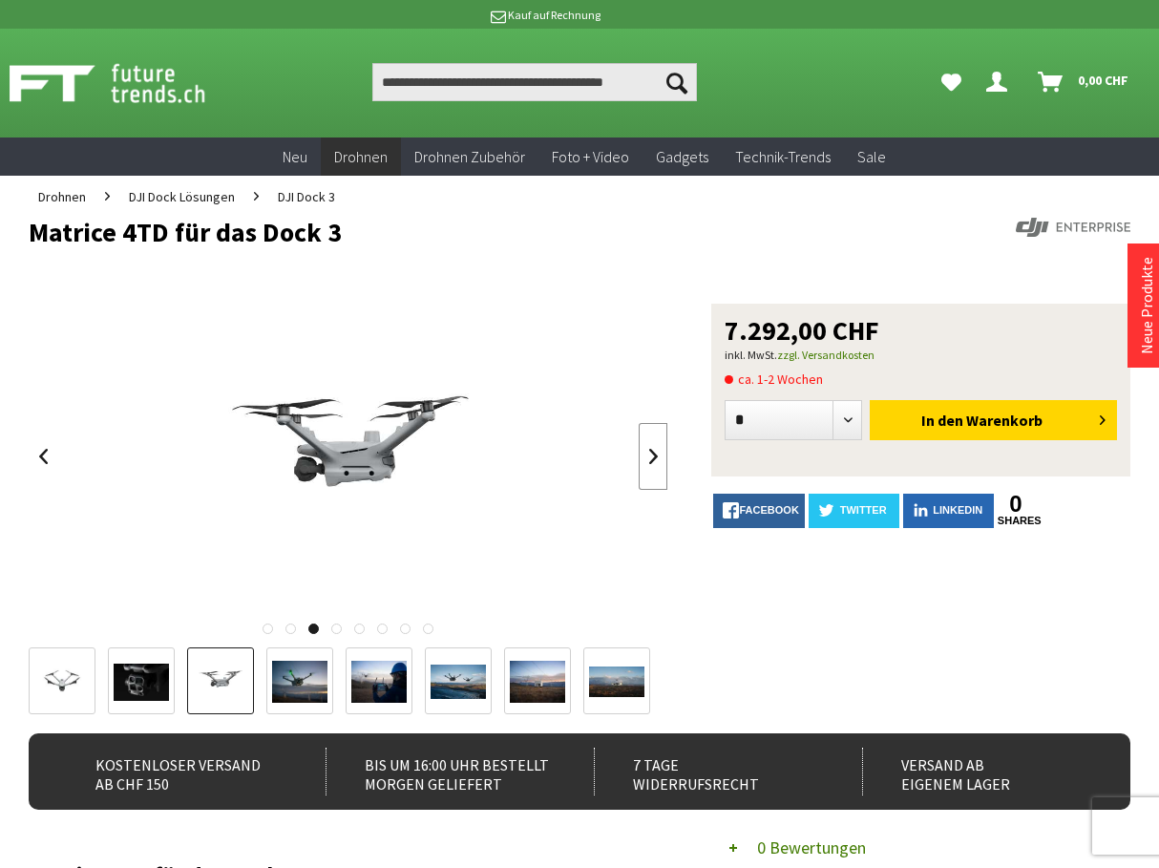
click at [650, 456] on link at bounding box center [653, 456] width 29 height 67
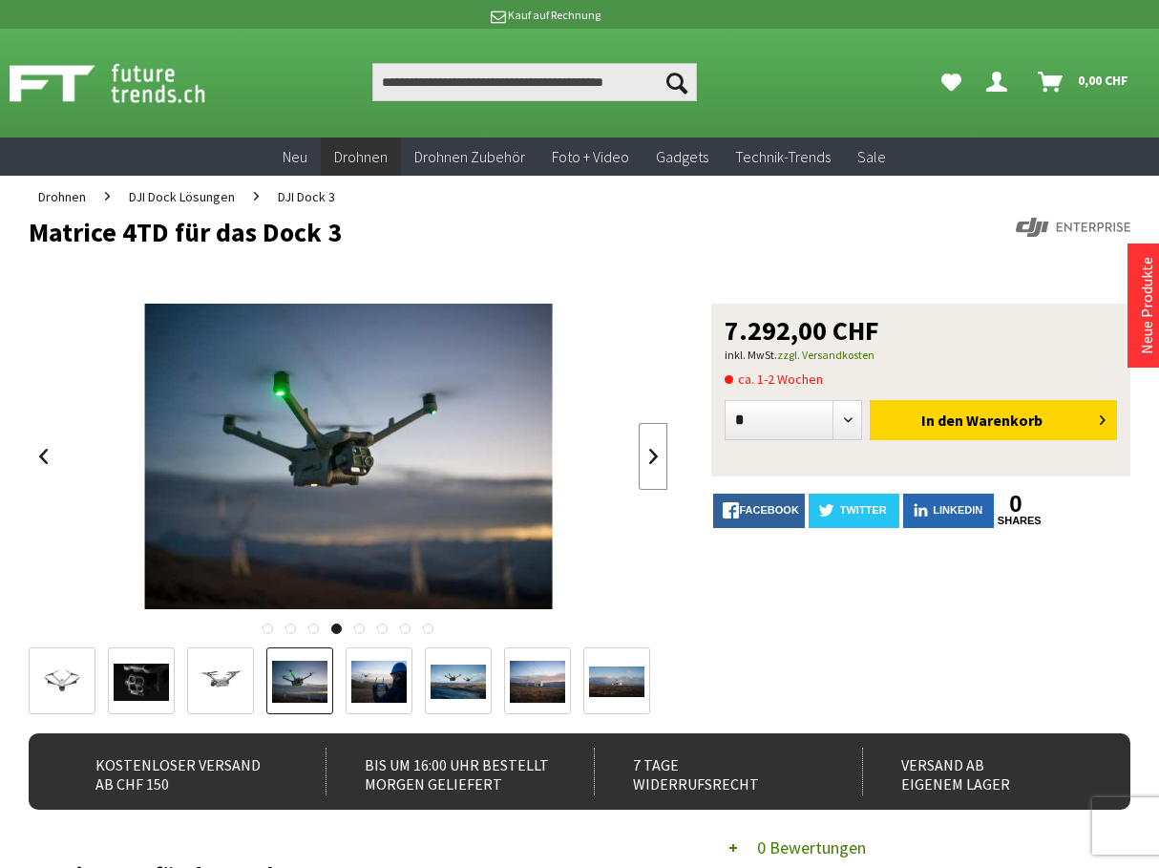
click at [650, 456] on link at bounding box center [653, 456] width 29 height 67
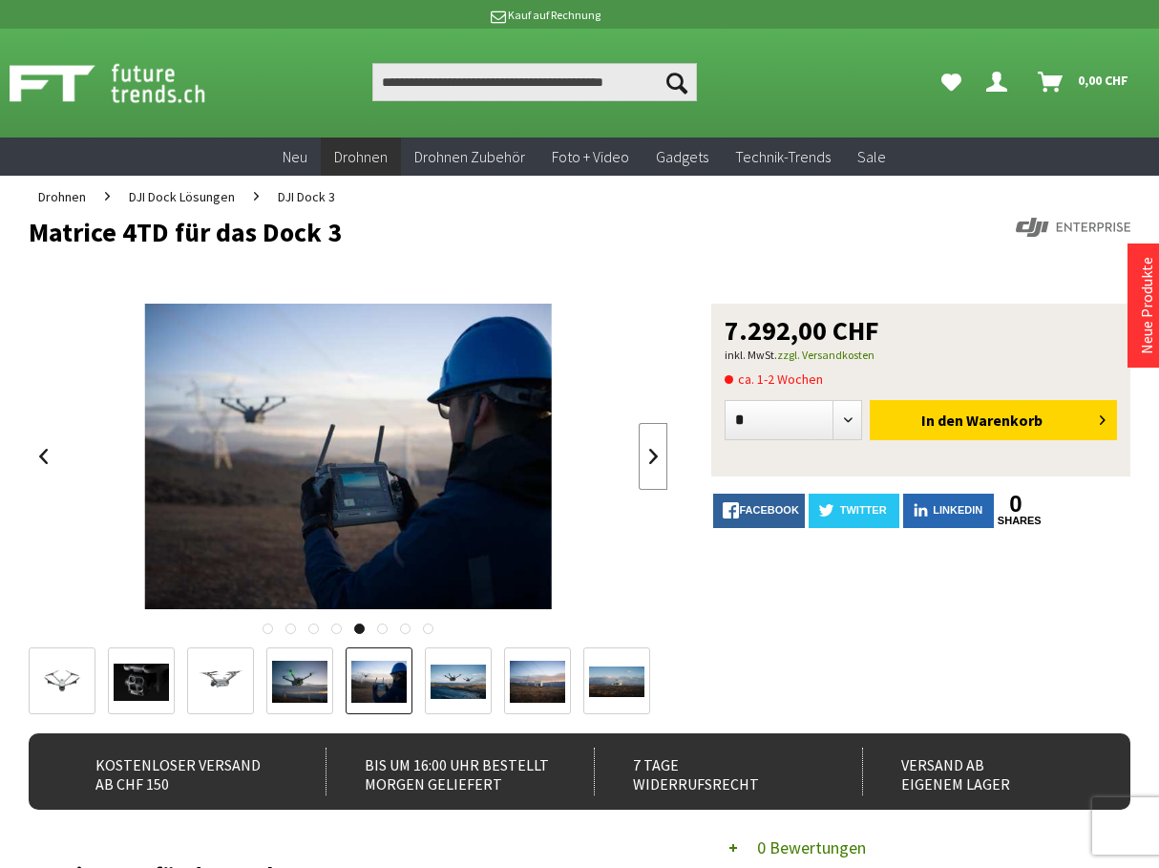
click at [650, 456] on link at bounding box center [653, 456] width 29 height 67
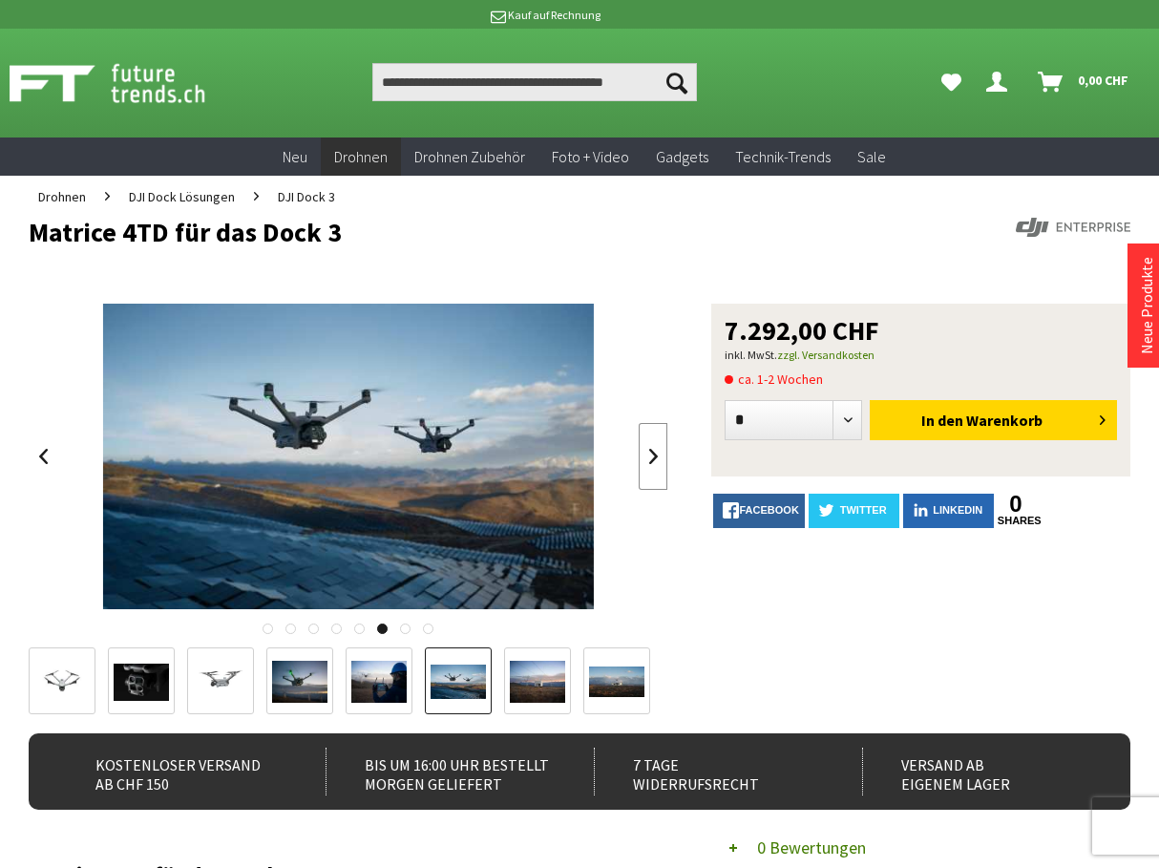
click at [650, 456] on link at bounding box center [653, 456] width 29 height 67
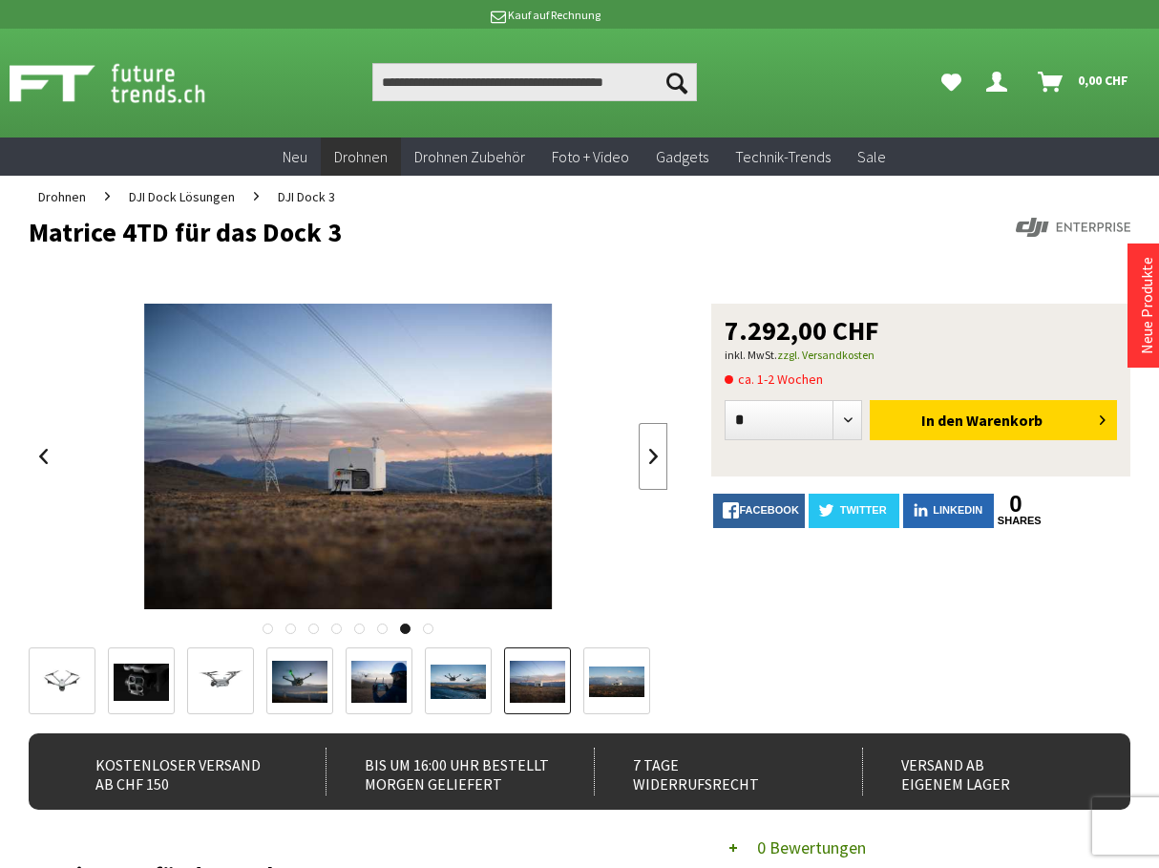
click at [650, 456] on link at bounding box center [653, 456] width 29 height 67
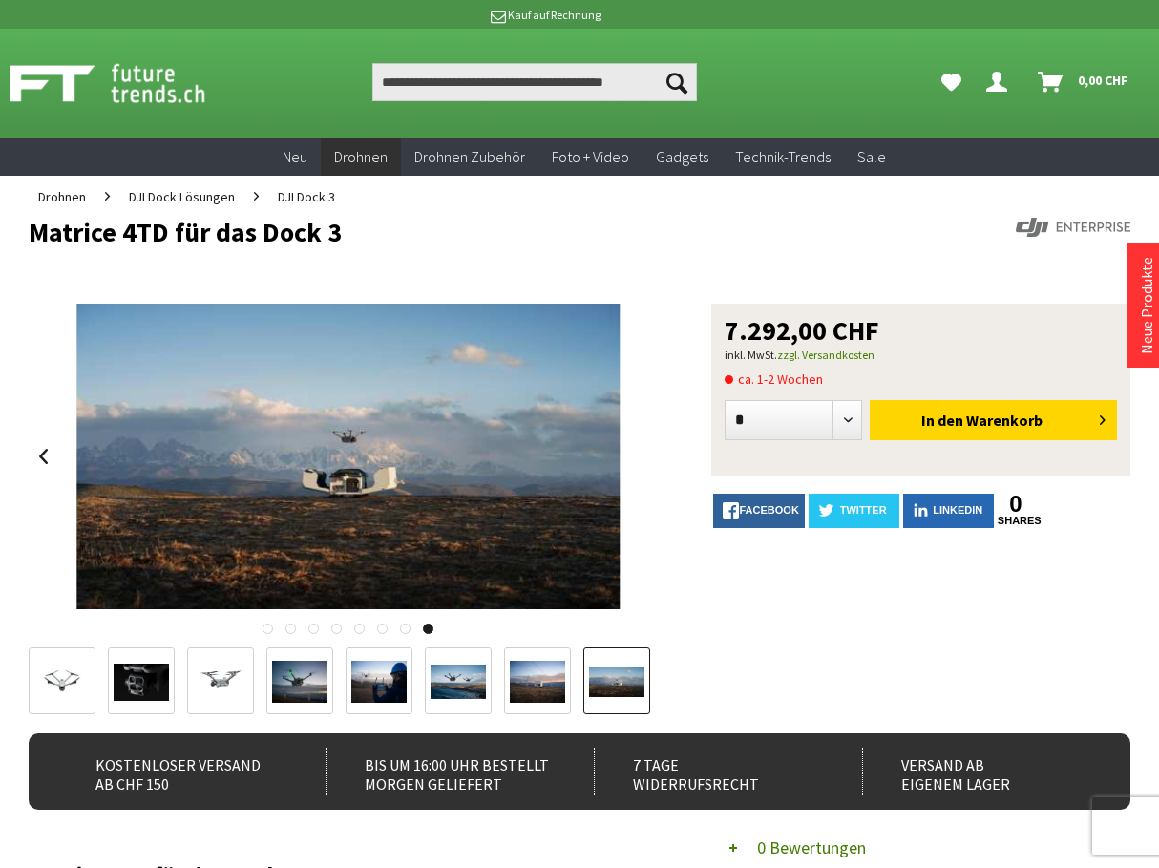
click at [651, 456] on div at bounding box center [348, 456] width 639 height 305
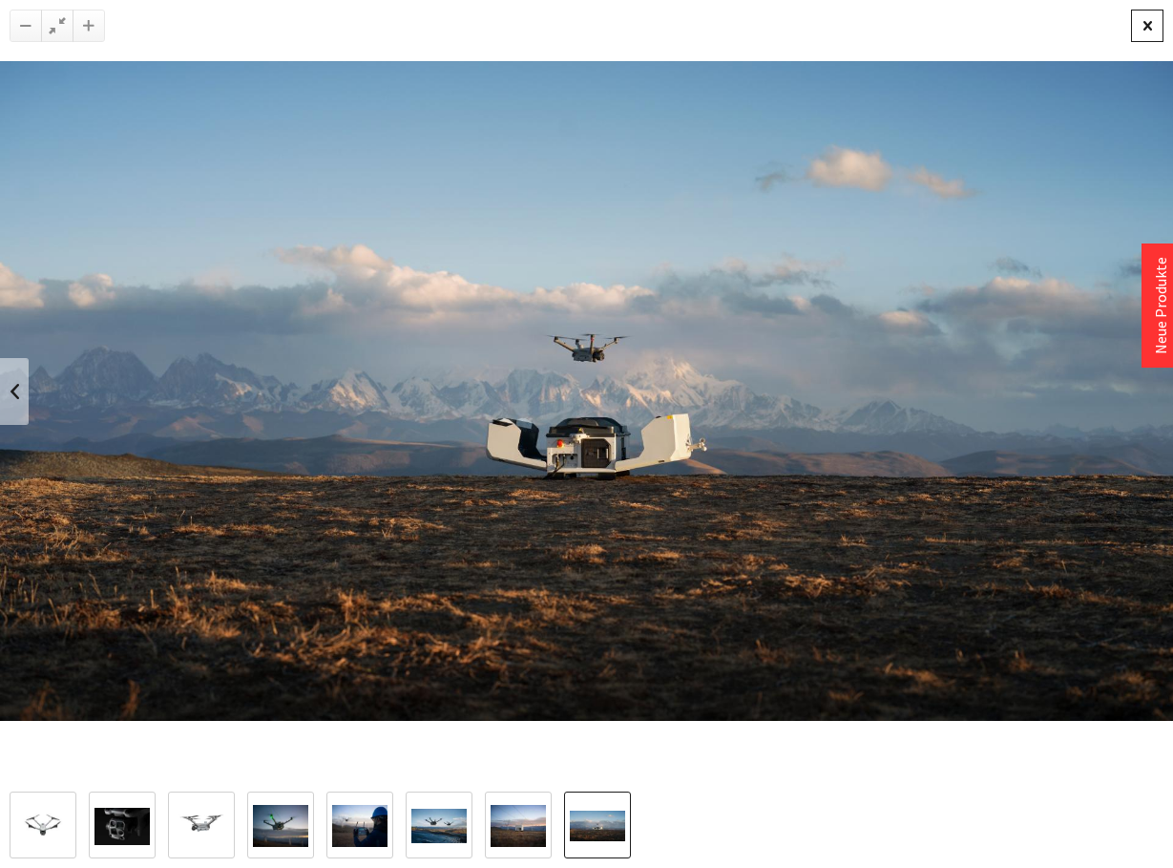
click at [1136, 27] on div at bounding box center [1147, 26] width 32 height 32
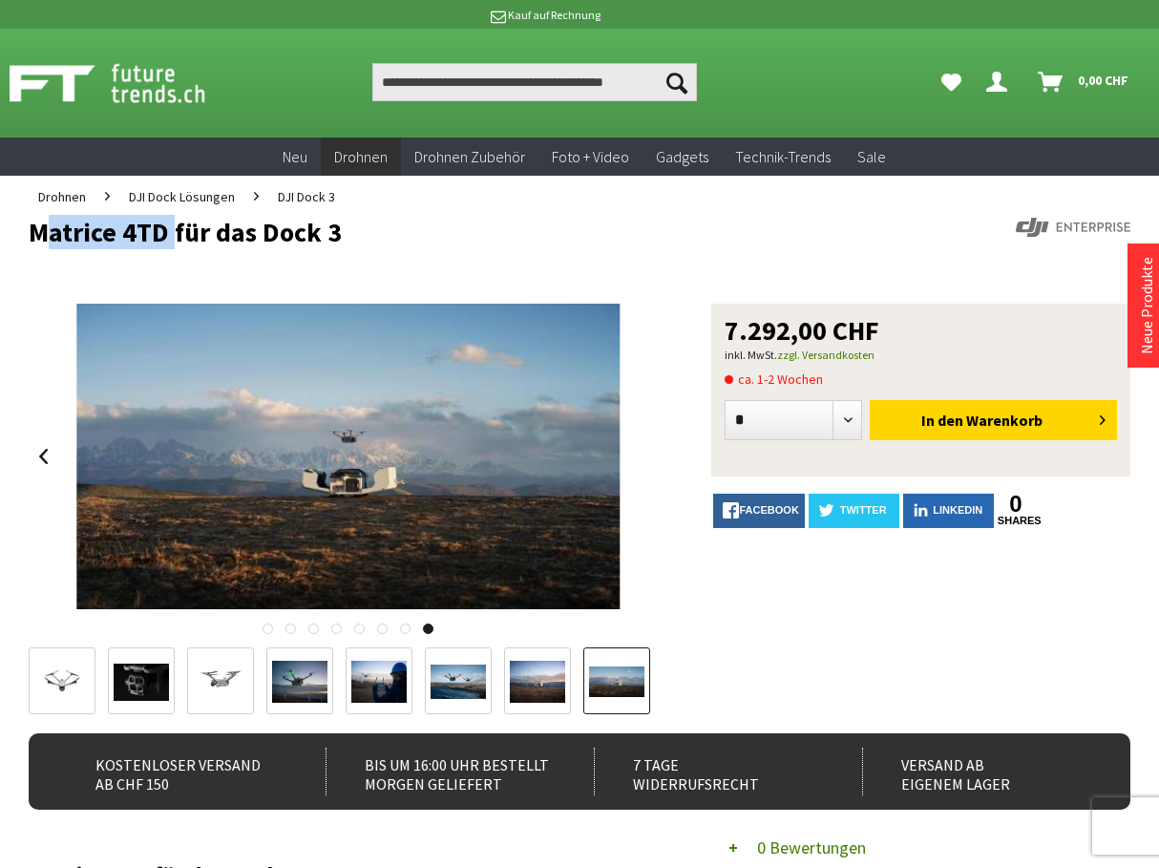
drag, startPoint x: 169, startPoint y: 231, endPoint x: -5, endPoint y: 241, distance: 174.0
click at [0, 241] on html "PREIS ANFRAGEN ******** **** **** ******* Ich habe die Datenschutzerklärung gel…" at bounding box center [579, 434] width 1159 height 868
copy h1 "Matrice 4TD"
